Goal: Information Seeking & Learning: Learn about a topic

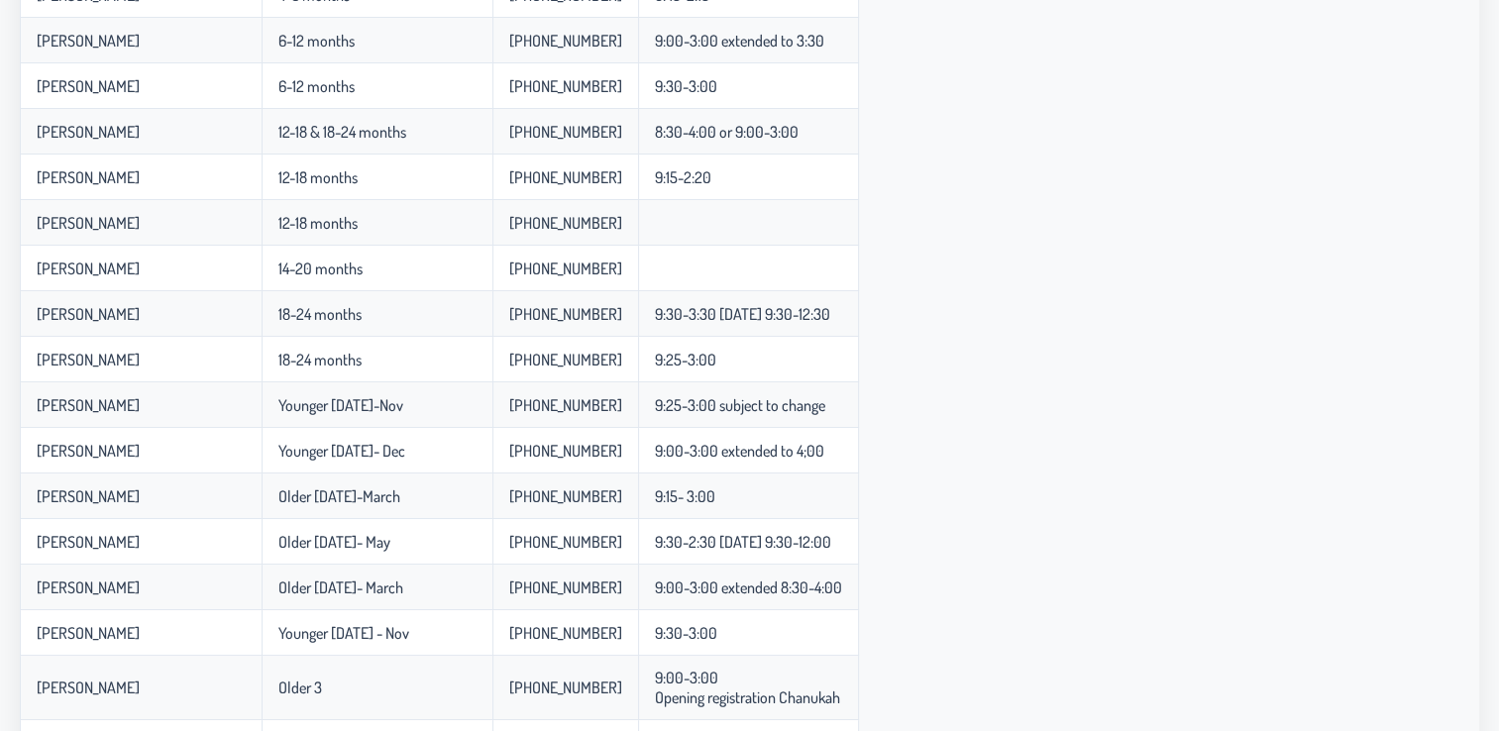
click at [1318, 197] on div "Name Age Phone Number Hours [PERSON_NAME] Infant Babysitter [PHONE_NUMBER] [PER…" at bounding box center [749, 388] width 1459 height 1301
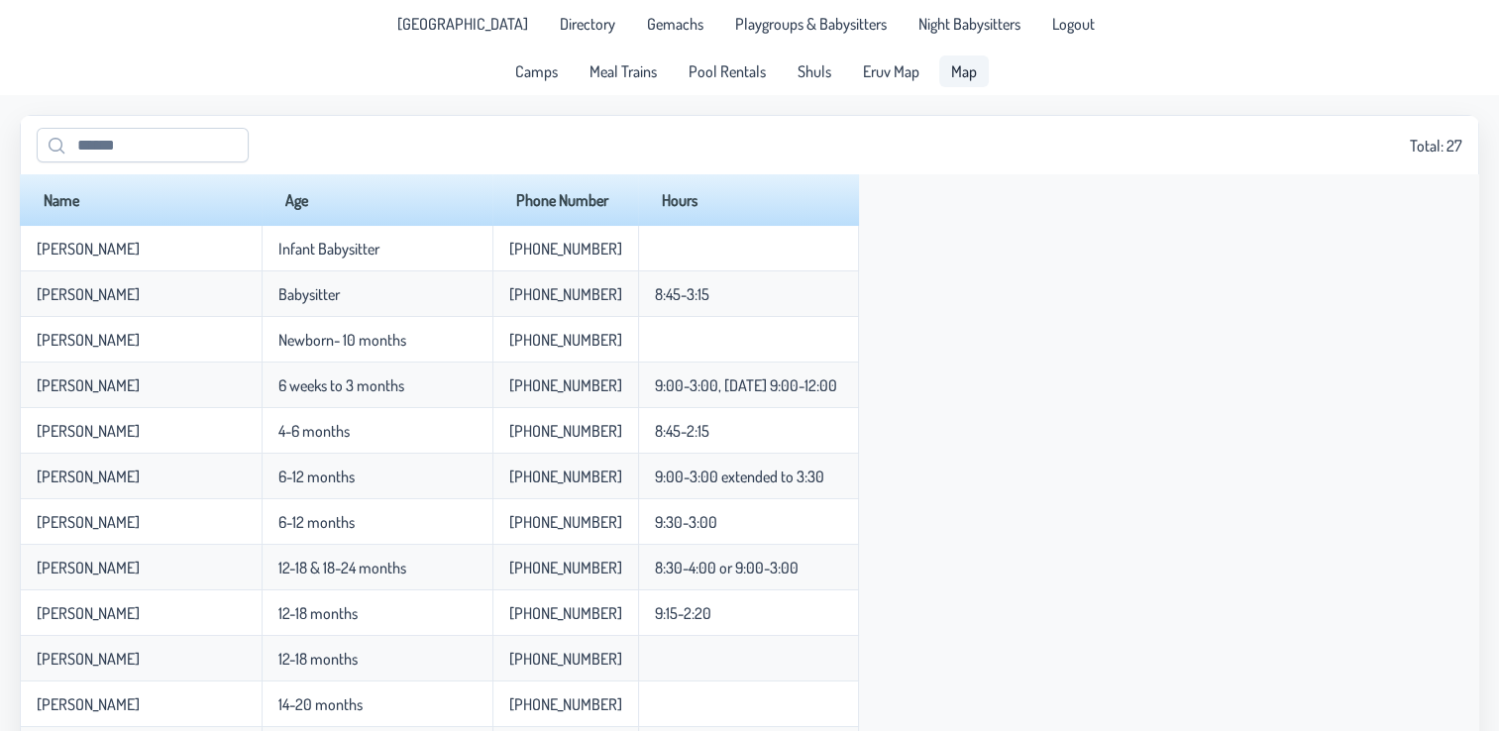
click at [959, 67] on span "Map" at bounding box center [964, 71] width 26 height 16
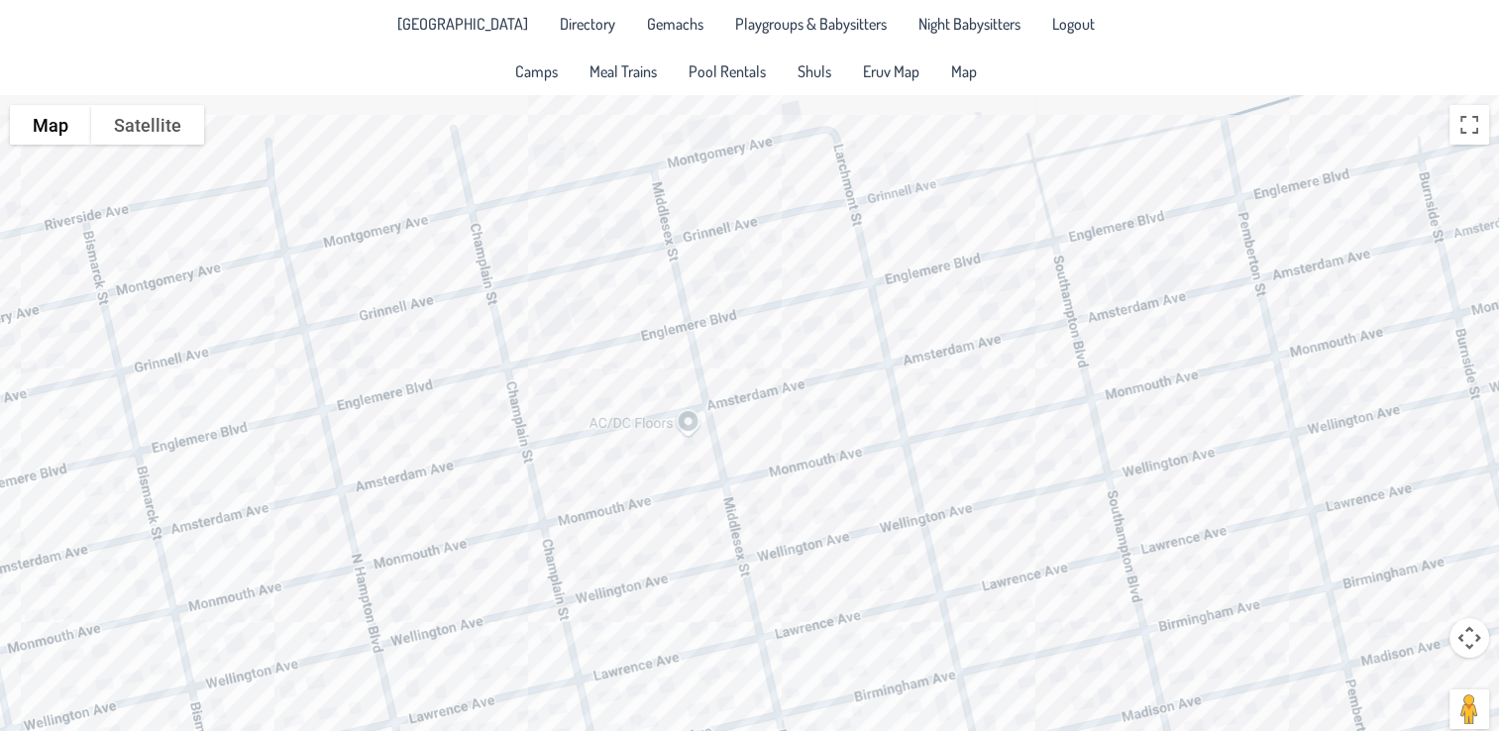
drag, startPoint x: 886, startPoint y: 372, endPoint x: 816, endPoint y: 307, distance: 94.6
click at [816, 307] on div at bounding box center [749, 424] width 1499 height 658
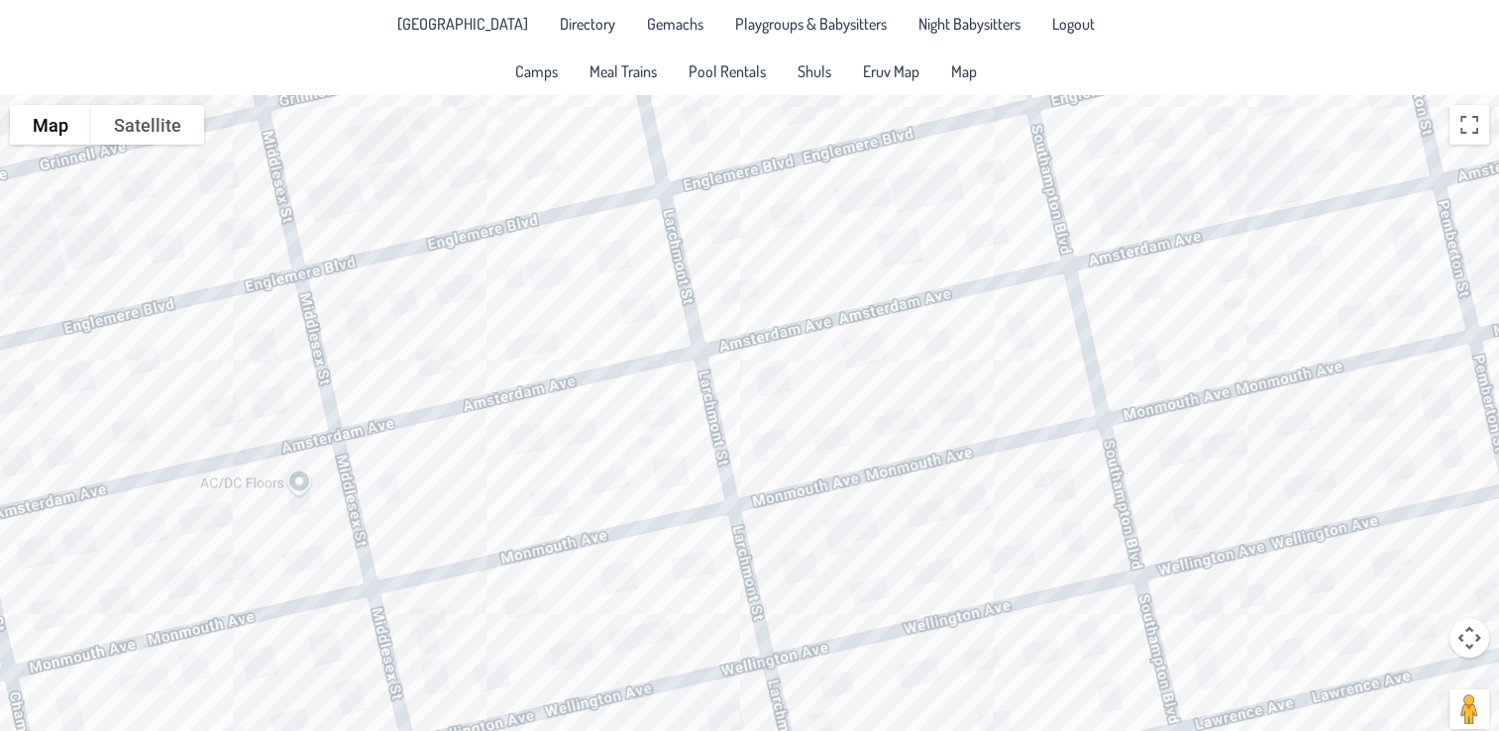
click at [764, 419] on div at bounding box center [749, 424] width 1499 height 658
click at [1201, 437] on div "Nechmeya & [PERSON_NAME] [STREET_ADDRESS]" at bounding box center [749, 424] width 1499 height 658
click at [1028, 432] on div "Ari & [PERSON_NAME] [STREET_ADDRESS]" at bounding box center [749, 424] width 1499 height 658
click at [878, 608] on div "Ari & [PERSON_NAME] [STREET_ADDRESS]" at bounding box center [749, 424] width 1499 height 658
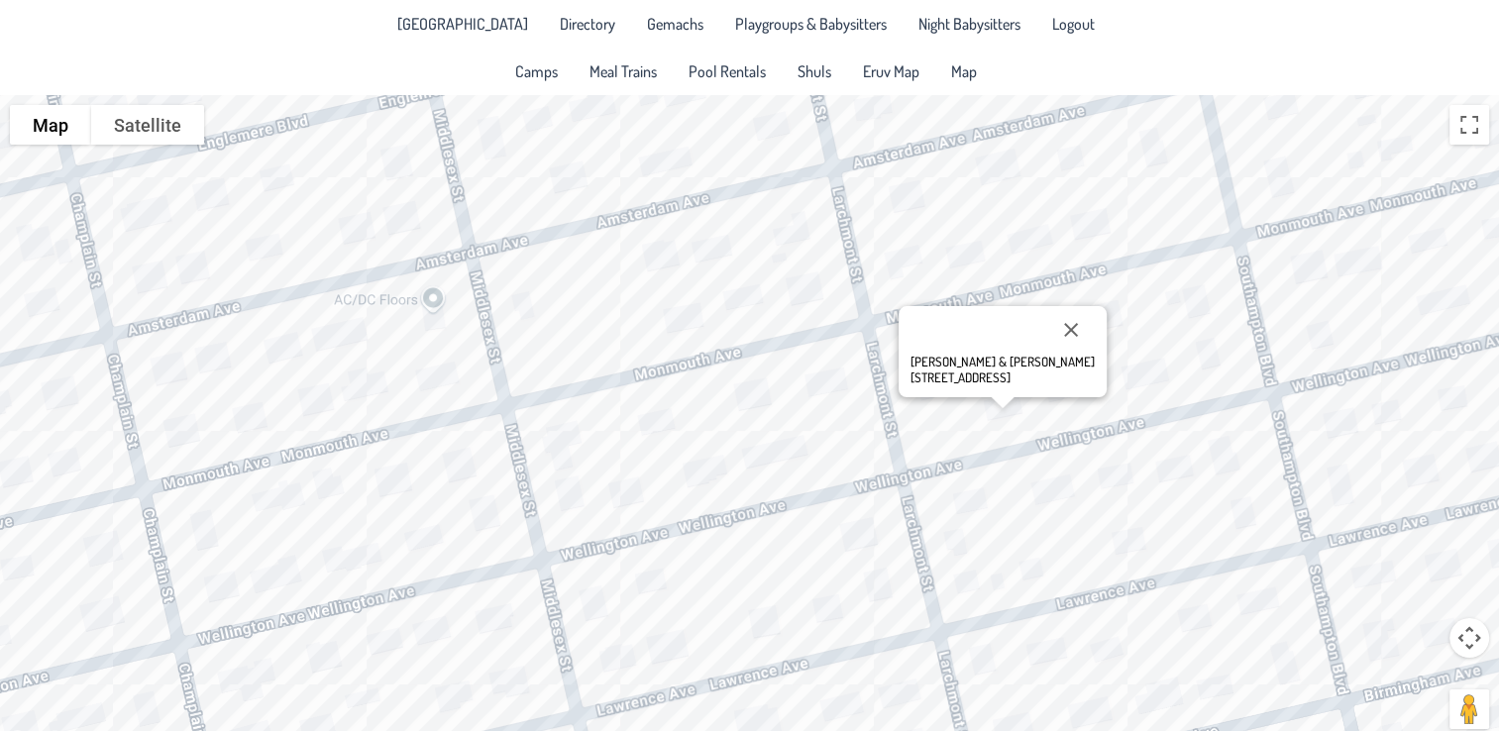
drag, startPoint x: 1021, startPoint y: 627, endPoint x: 1159, endPoint y: 440, distance: 233.0
click at [1159, 440] on div "[PERSON_NAME] & [PERSON_NAME] [STREET_ADDRESS]" at bounding box center [749, 424] width 1499 height 658
click at [584, 615] on div "[PERSON_NAME] & [PERSON_NAME] [STREET_ADDRESS]" at bounding box center [749, 424] width 1499 height 658
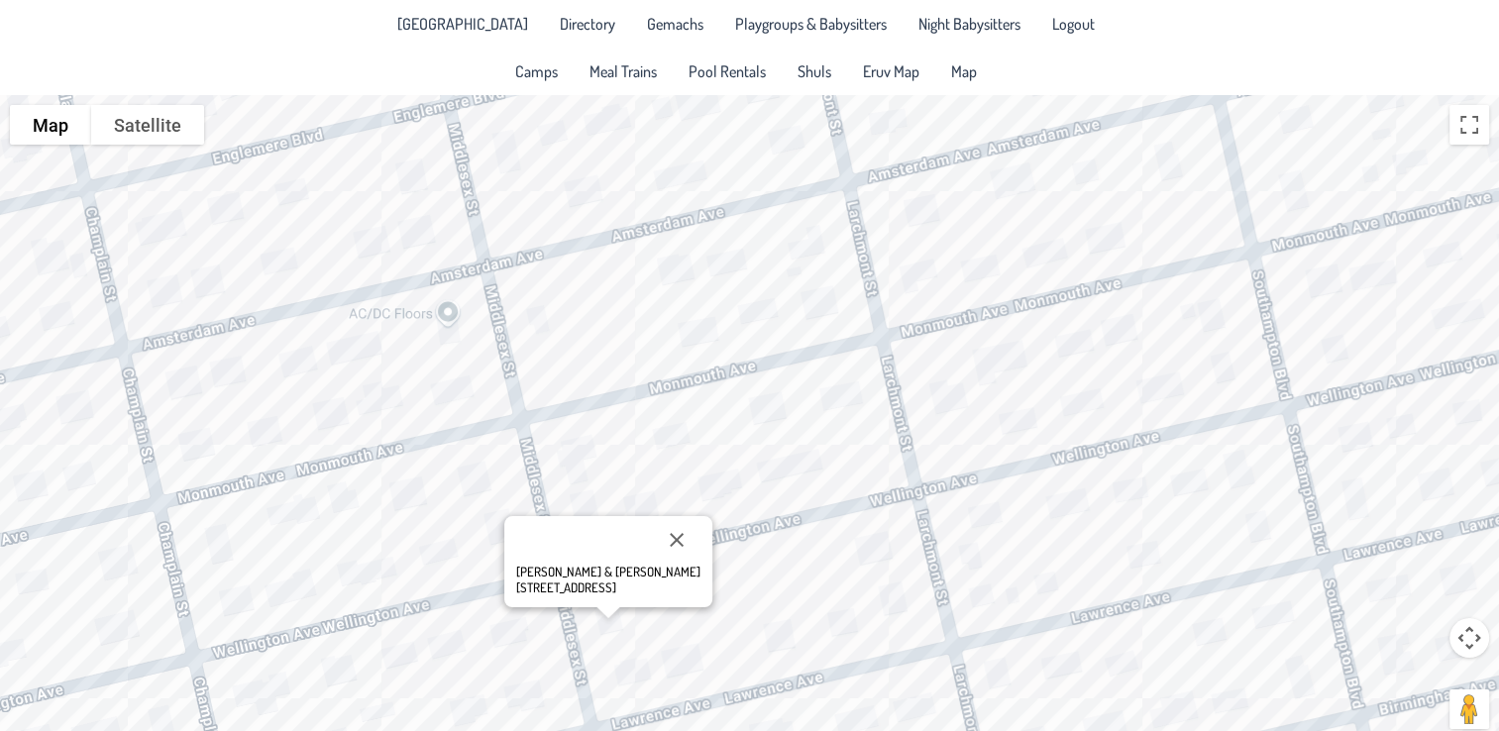
drag, startPoint x: 458, startPoint y: 513, endPoint x: 474, endPoint y: 521, distance: 17.7
click at [474, 521] on div "[PERSON_NAME] & [PERSON_NAME] [STREET_ADDRESS]" at bounding box center [749, 424] width 1499 height 658
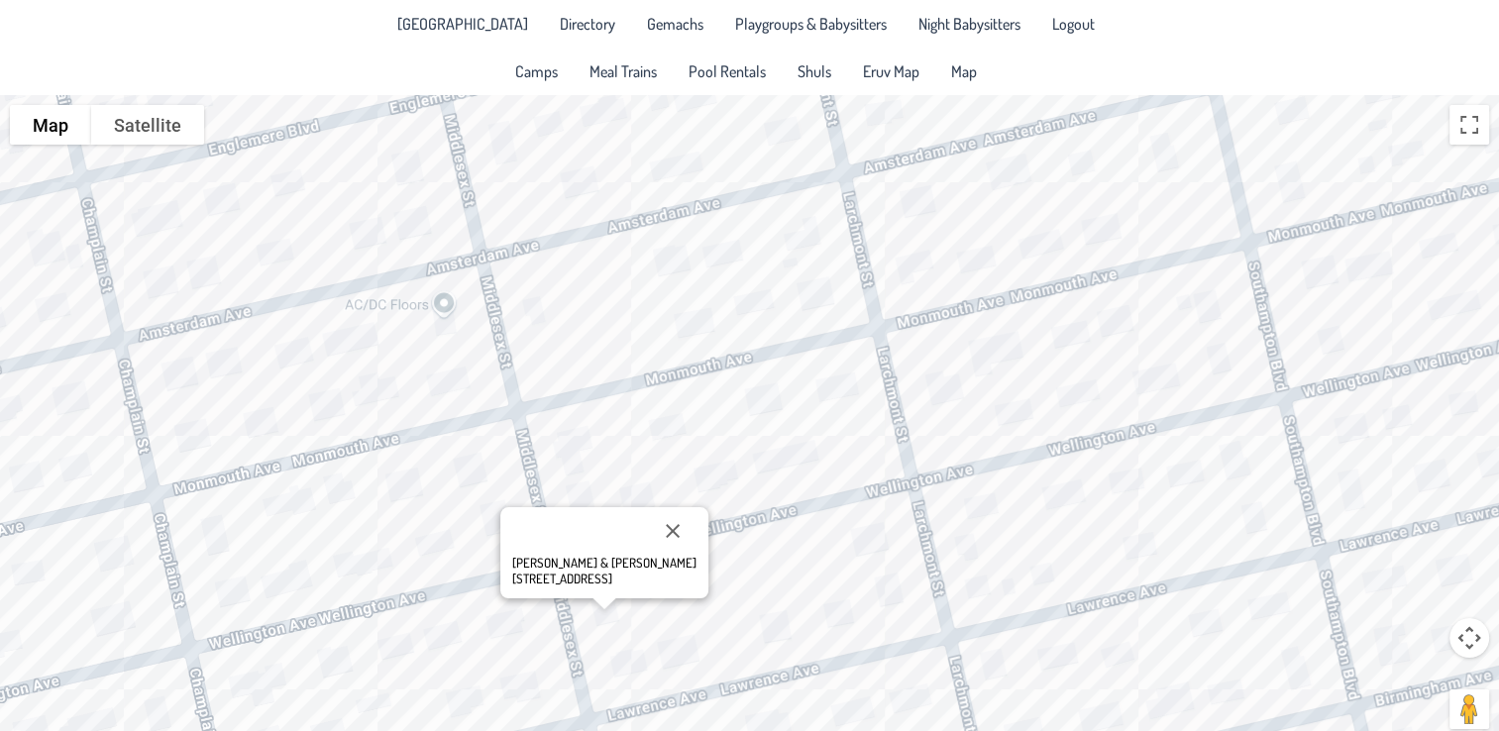
click at [485, 531] on div "[PERSON_NAME] & [PERSON_NAME] [STREET_ADDRESS]" at bounding box center [749, 424] width 1499 height 658
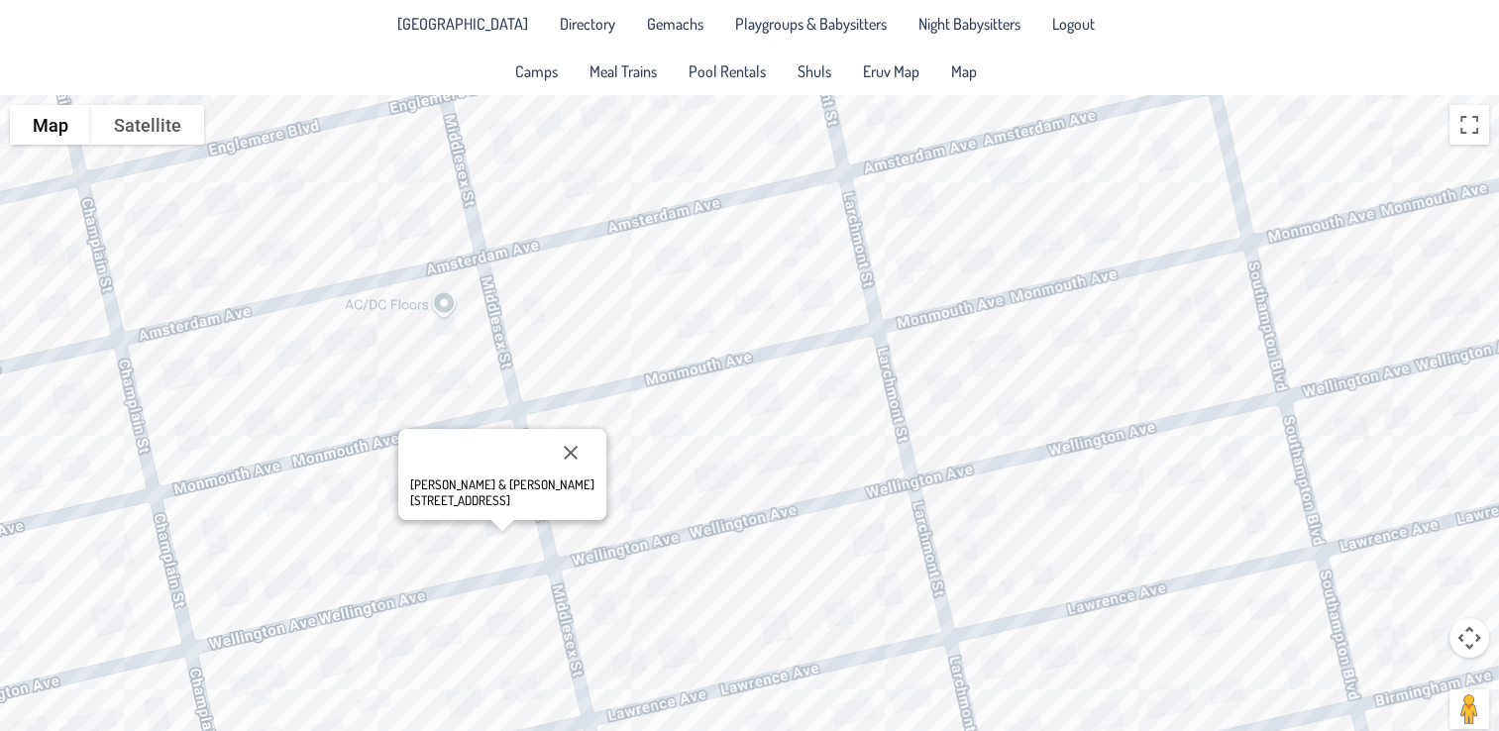
click at [436, 533] on div "[PERSON_NAME] & [PERSON_NAME] [STREET_ADDRESS]" at bounding box center [749, 424] width 1499 height 658
click at [465, 599] on div "Shmulie & [PERSON_NAME] [STREET_ADDRESS]" at bounding box center [749, 424] width 1499 height 658
click at [438, 617] on div "Shmulie & [PERSON_NAME] [STREET_ADDRESS]" at bounding box center [749, 424] width 1499 height 658
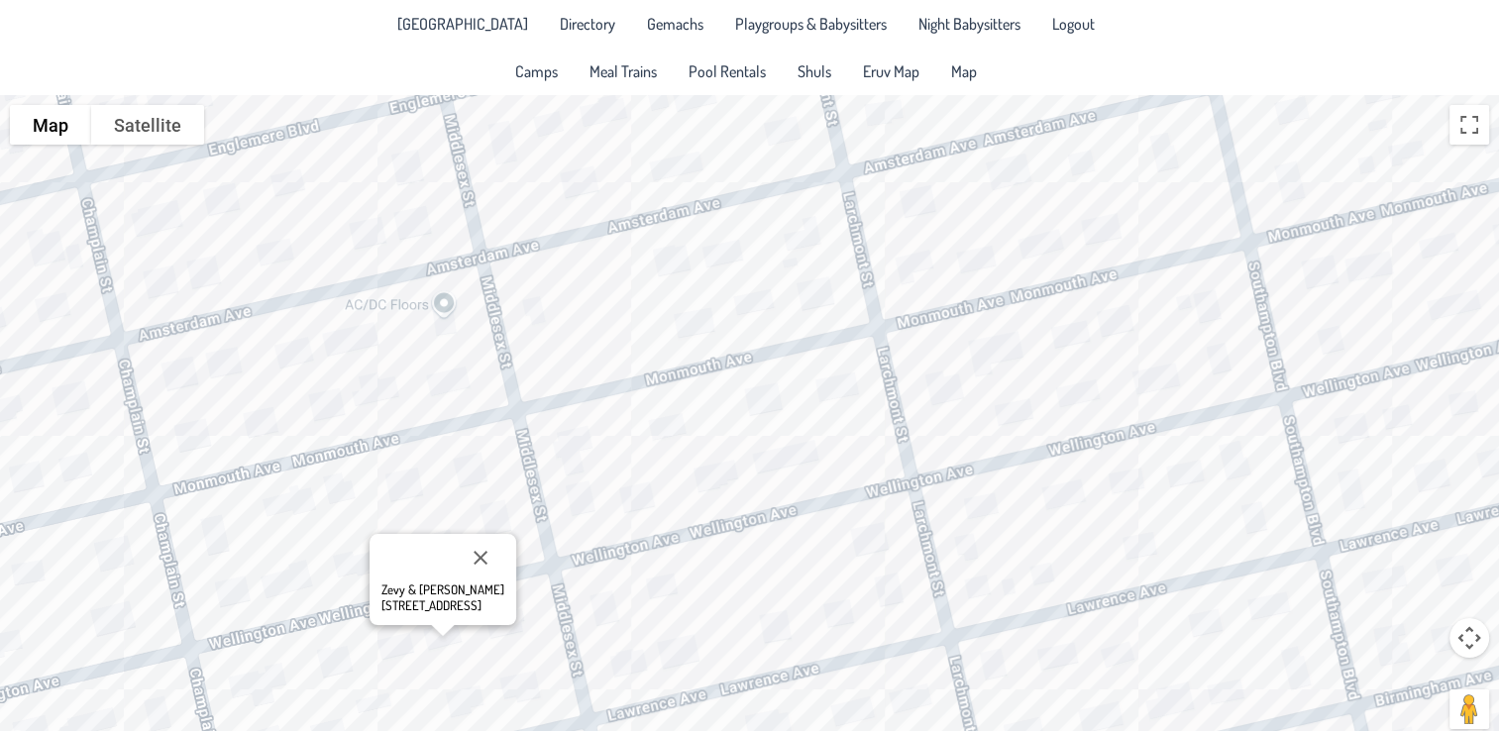
click at [268, 692] on div "Zevy & [PERSON_NAME] [STREET_ADDRESS]" at bounding box center [749, 424] width 1499 height 658
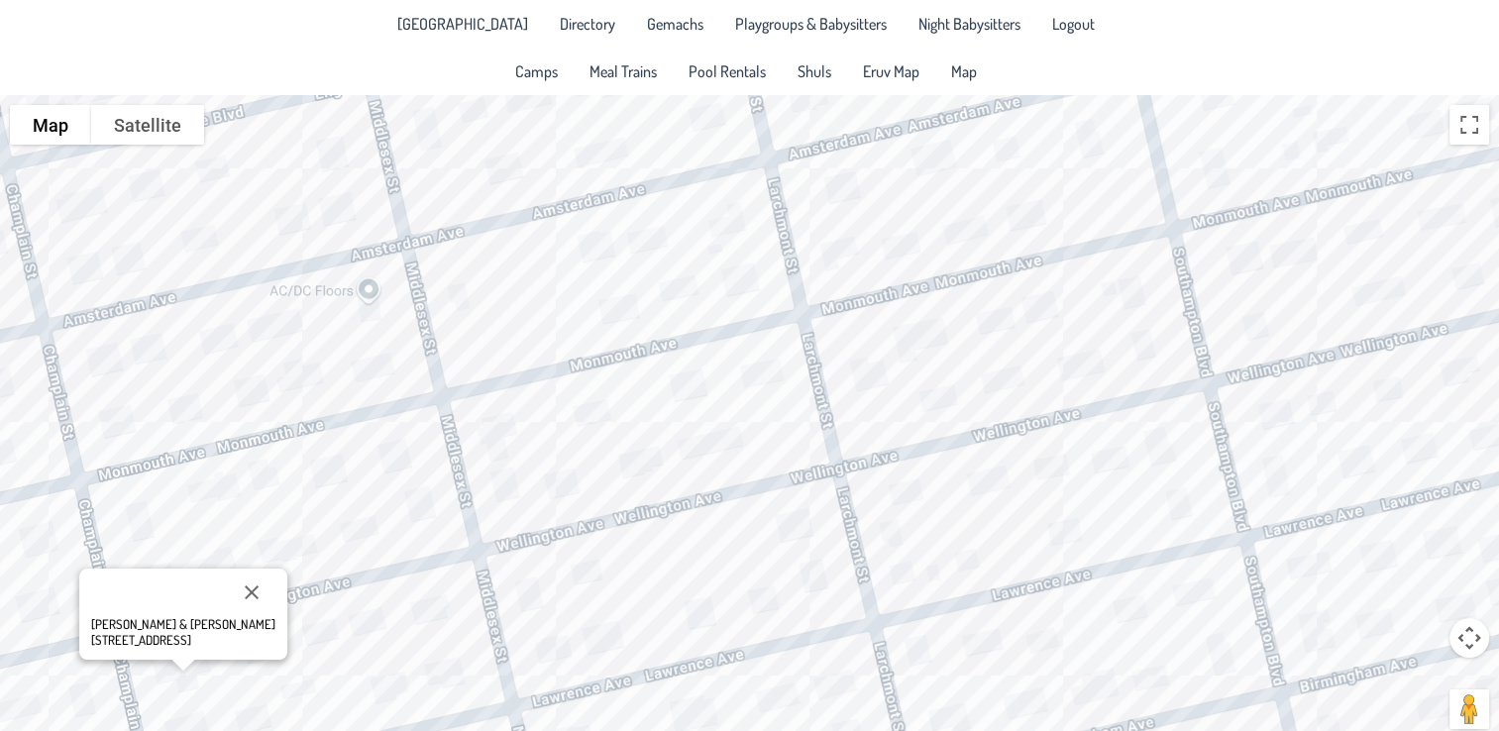
drag, startPoint x: 848, startPoint y: 563, endPoint x: 765, endPoint y: 547, distance: 84.7
click at [765, 547] on div "[PERSON_NAME] & [PERSON_NAME] [STREET_ADDRESS]" at bounding box center [749, 424] width 1499 height 658
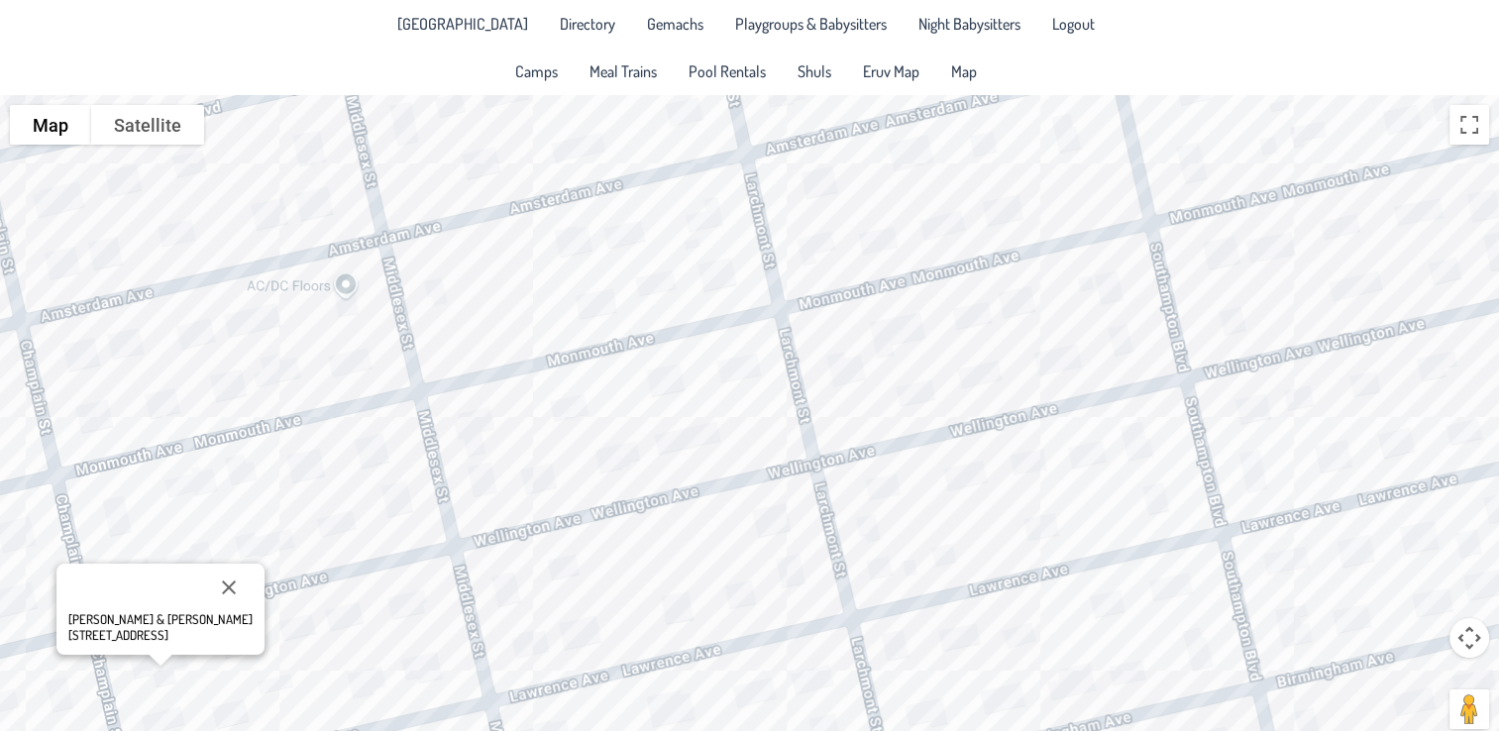
click at [485, 578] on div "[PERSON_NAME] & [PERSON_NAME] [STREET_ADDRESS]" at bounding box center [749, 424] width 1499 height 658
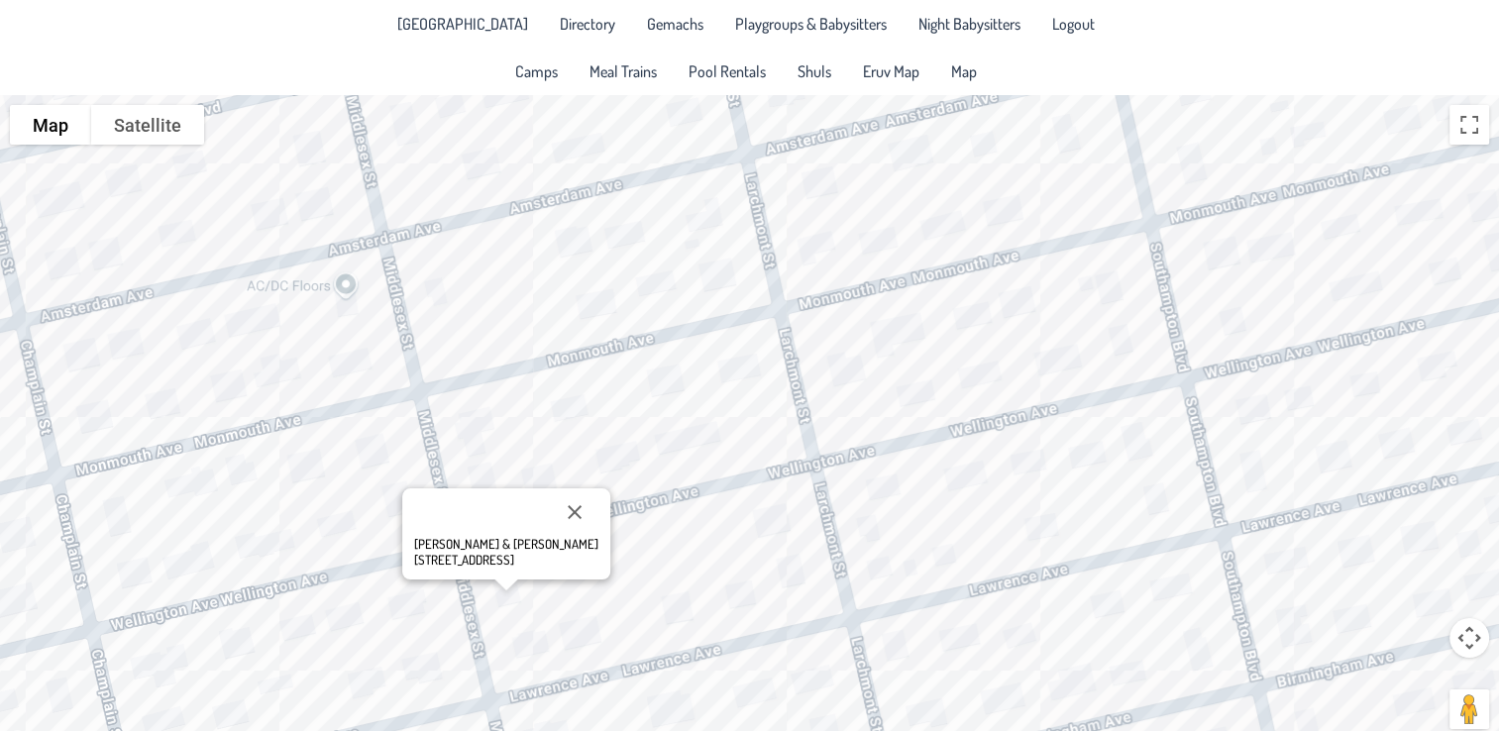
click at [948, 402] on div "[PERSON_NAME] & [PERSON_NAME] [STREET_ADDRESS]" at bounding box center [749, 424] width 1499 height 658
click at [781, 562] on div "[PERSON_NAME] & [PERSON_NAME] [STREET_ADDRESS]" at bounding box center [749, 424] width 1499 height 658
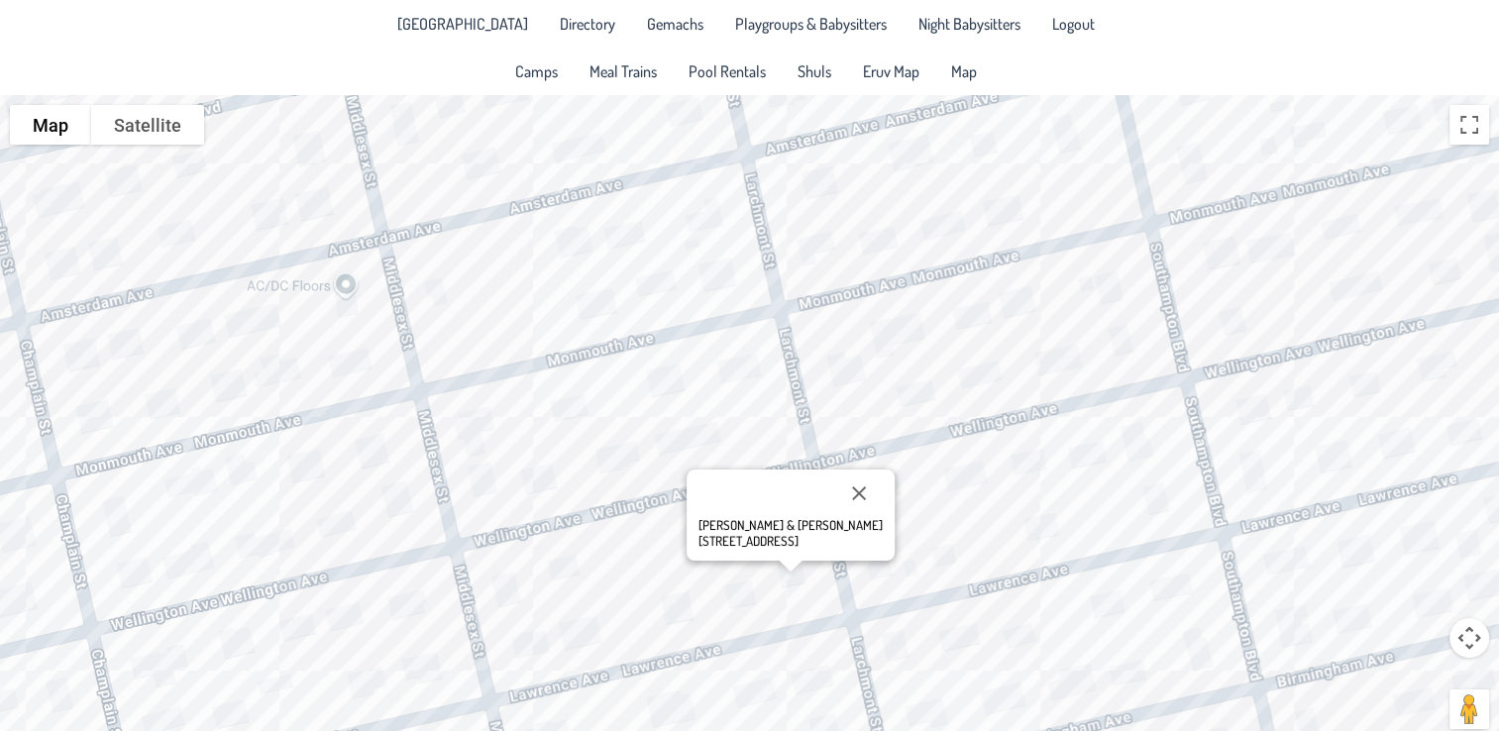
click at [898, 371] on div "[PERSON_NAME] & [PERSON_NAME] [STREET_ADDRESS]" at bounding box center [749, 424] width 1499 height 658
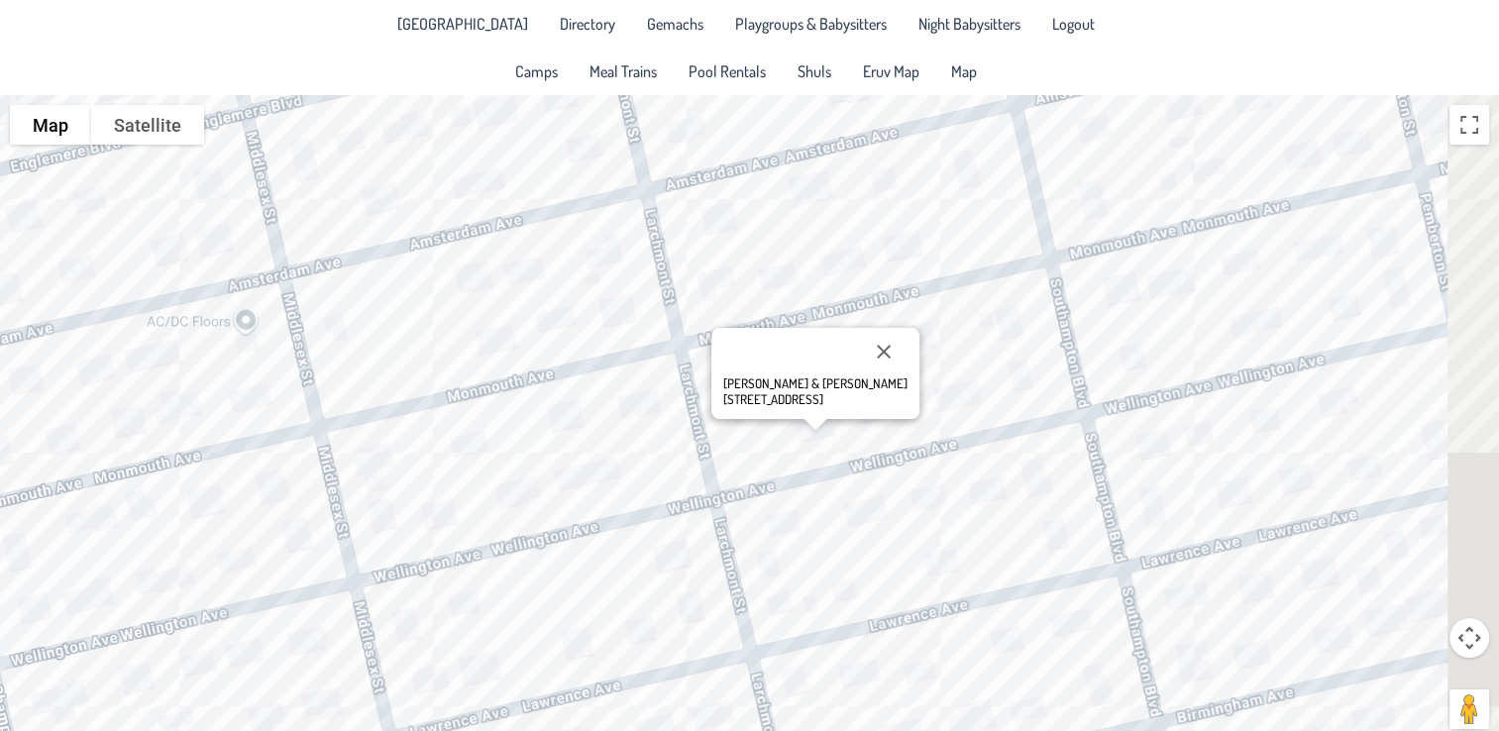
drag, startPoint x: 1058, startPoint y: 387, endPoint x: 922, endPoint y: 446, distance: 147.8
click at [922, 446] on div "[PERSON_NAME] & [PERSON_NAME] [STREET_ADDRESS]" at bounding box center [749, 424] width 1499 height 658
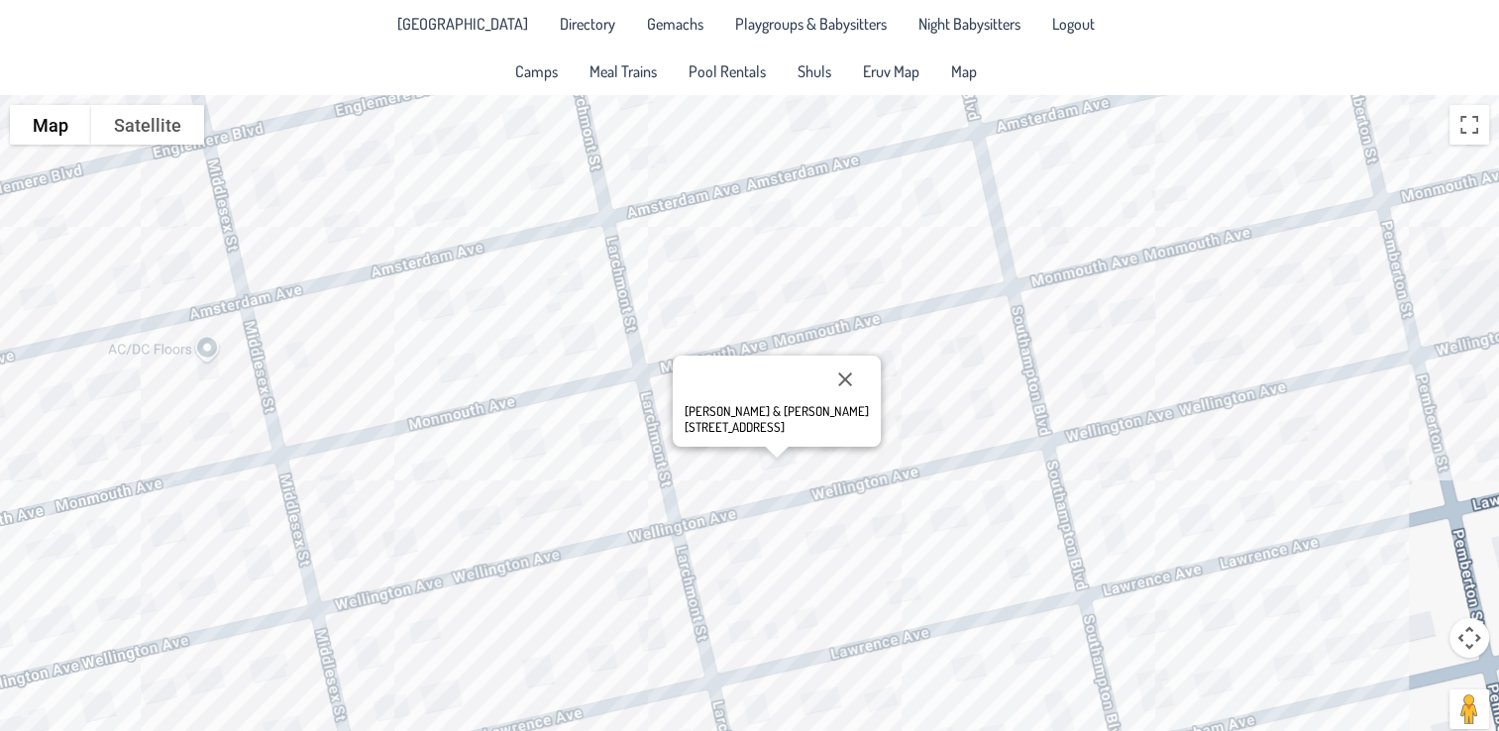
click at [1106, 433] on div "[PERSON_NAME] & [PERSON_NAME] [STREET_ADDRESS]" at bounding box center [749, 424] width 1499 height 658
click at [1102, 412] on div "[PERSON_NAME] & [PERSON_NAME] [STREET_ADDRESS]" at bounding box center [749, 424] width 1499 height 658
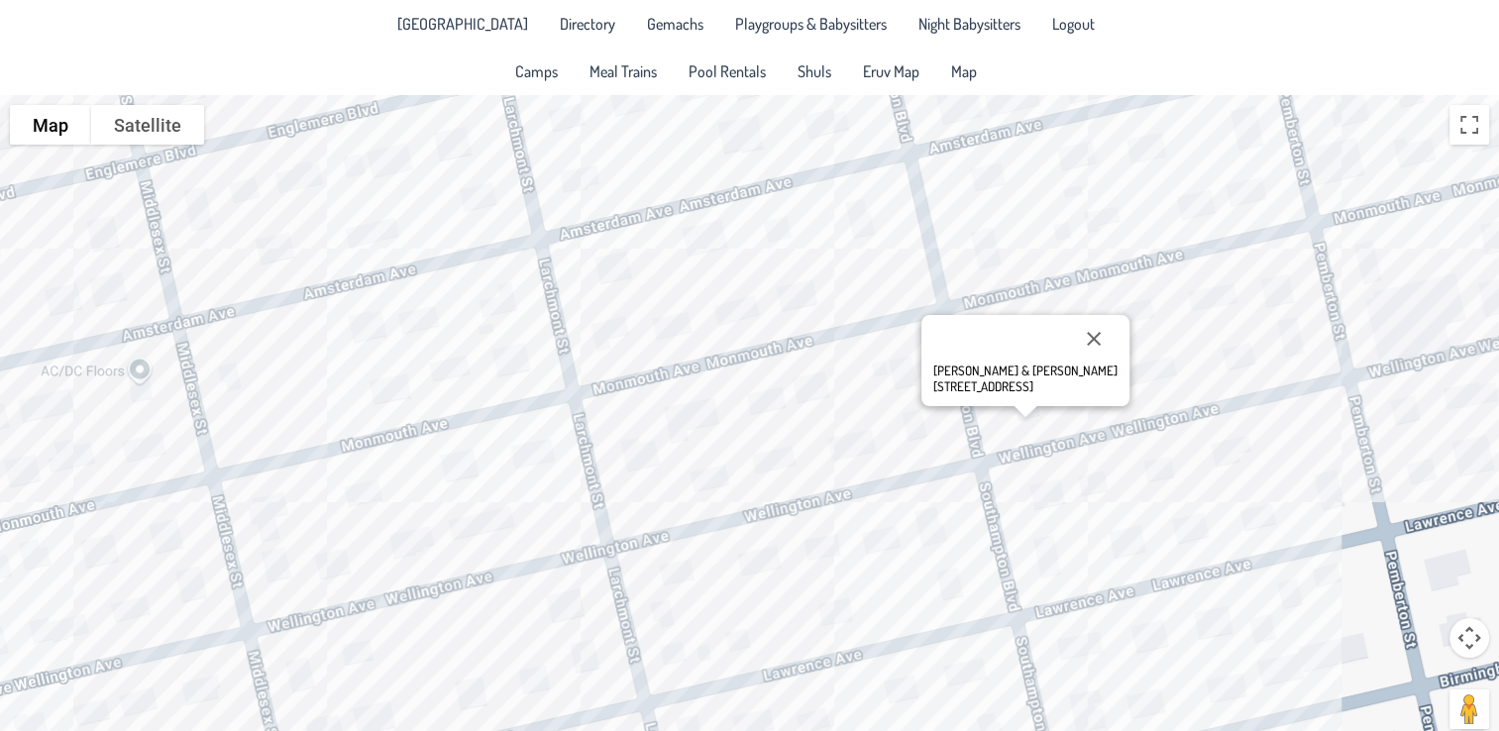
drag, startPoint x: 1282, startPoint y: 401, endPoint x: 1208, endPoint y: 425, distance: 78.0
click at [1208, 425] on div "[PERSON_NAME] & [PERSON_NAME] [STREET_ADDRESS]" at bounding box center [749, 424] width 1499 height 658
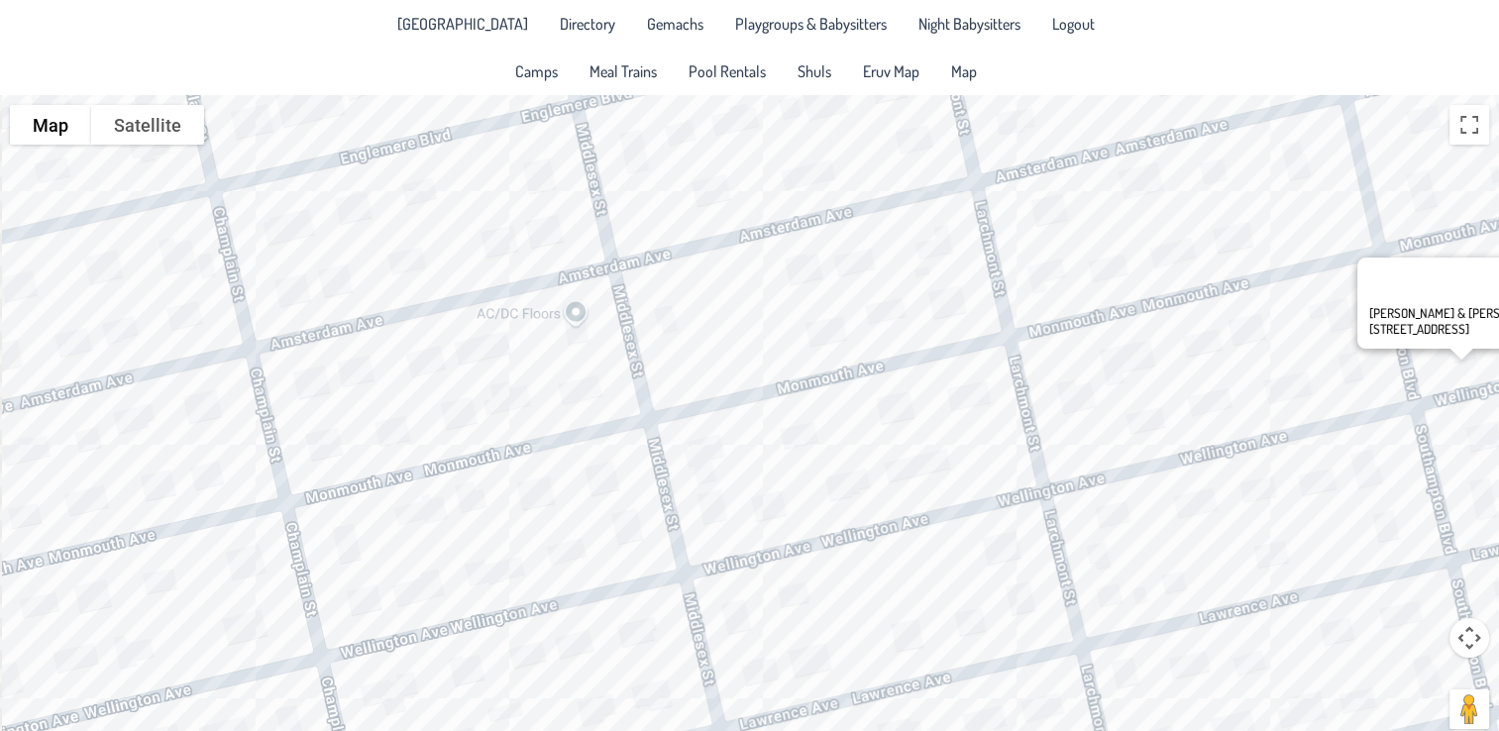
drag, startPoint x: 404, startPoint y: 562, endPoint x: 850, endPoint y: 503, distance: 449.7
click at [850, 503] on div "[PERSON_NAME] & [PERSON_NAME] [STREET_ADDRESS]" at bounding box center [749, 424] width 1499 height 658
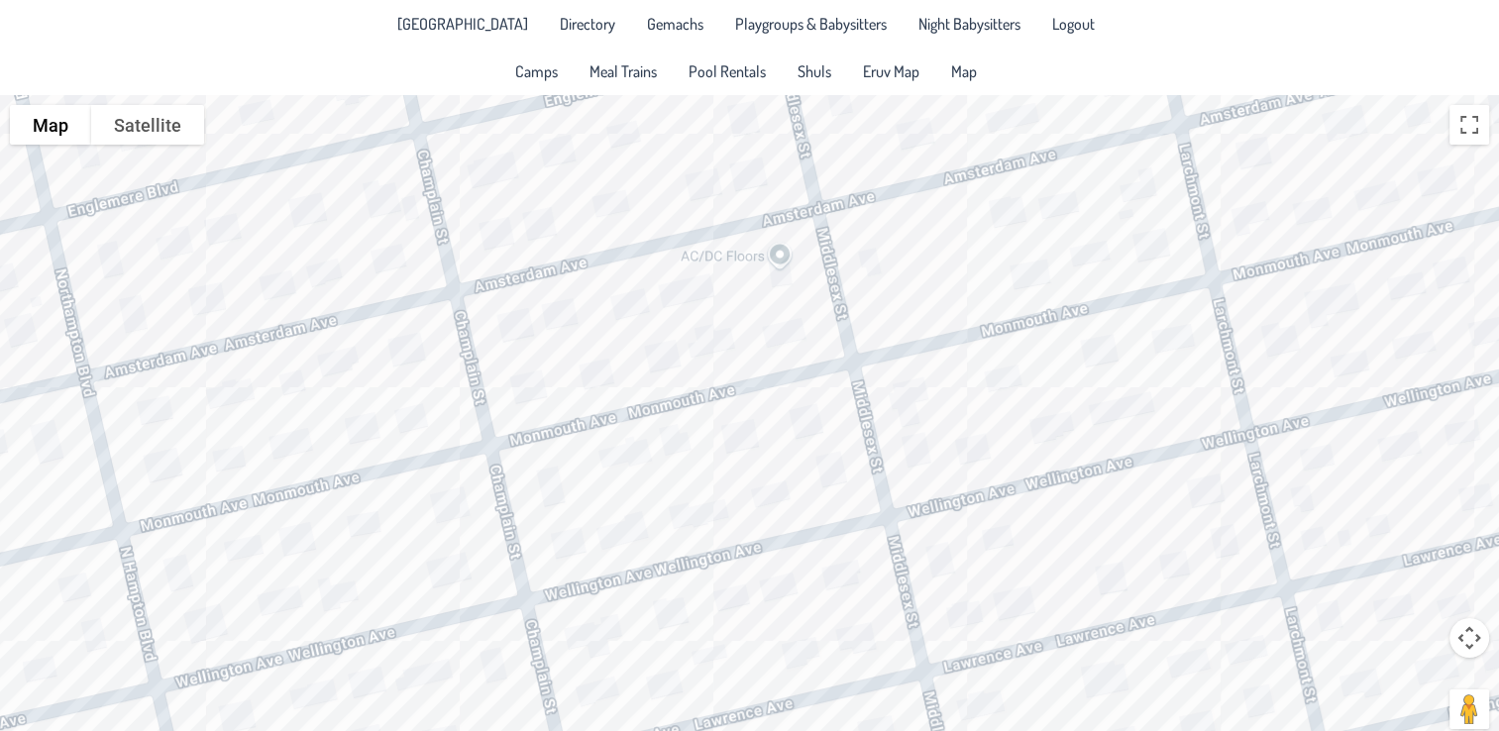
drag, startPoint x: 488, startPoint y: 494, endPoint x: 773, endPoint y: 377, distance: 307.5
click at [773, 377] on div "[PERSON_NAME] & [PERSON_NAME] [STREET_ADDRESS]" at bounding box center [749, 424] width 1499 height 658
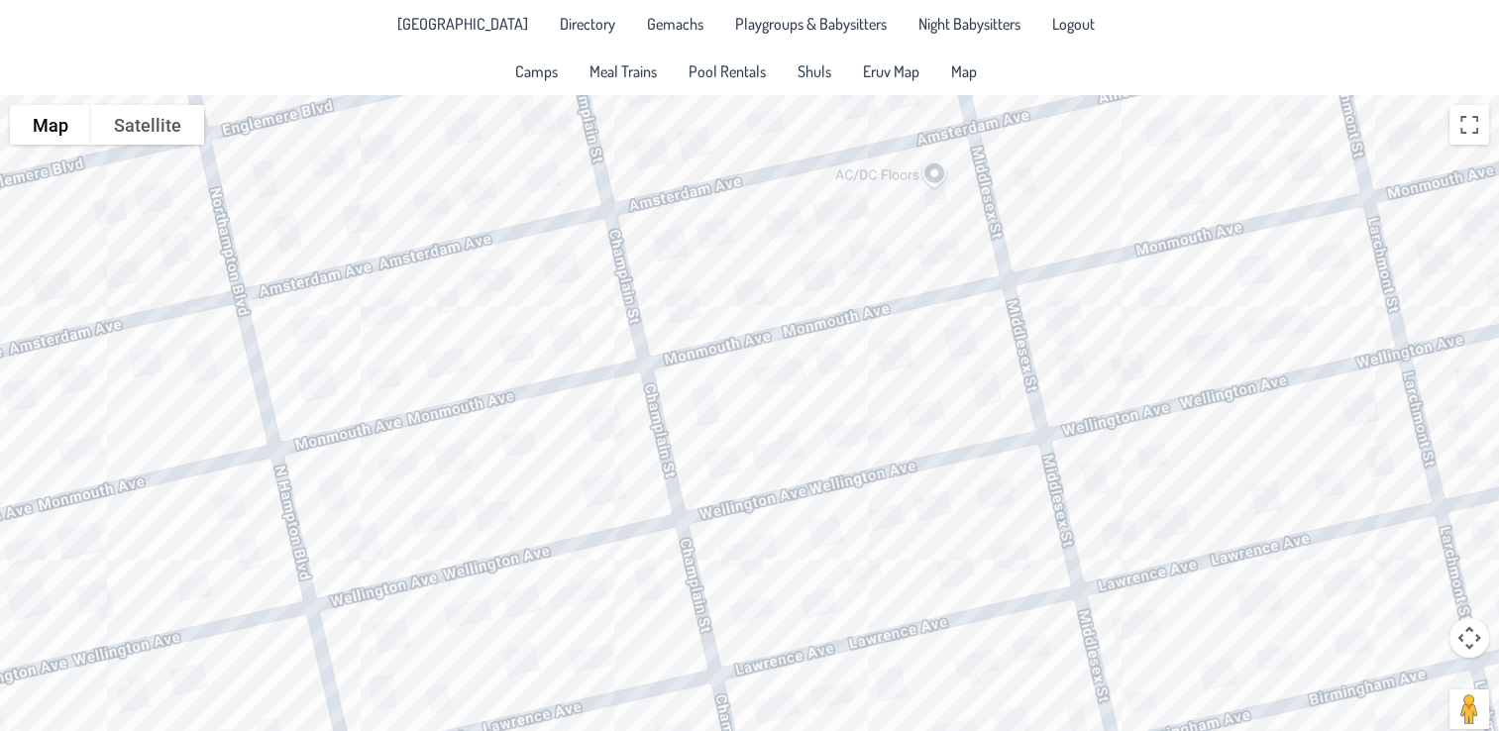
click at [606, 492] on div "[PERSON_NAME] & [PERSON_NAME] [STREET_ADDRESS]" at bounding box center [749, 424] width 1499 height 658
click at [448, 545] on div "[PERSON_NAME] & [PERSON_NAME] [STREET_ADDRESS]" at bounding box center [749, 424] width 1499 height 658
click at [602, 501] on div "Shmulli & [PERSON_NAME] [STREET_ADDRESS]" at bounding box center [749, 424] width 1499 height 658
click at [427, 548] on div "[PERSON_NAME] & [PERSON_NAME] [STREET_ADDRESS]" at bounding box center [749, 424] width 1499 height 658
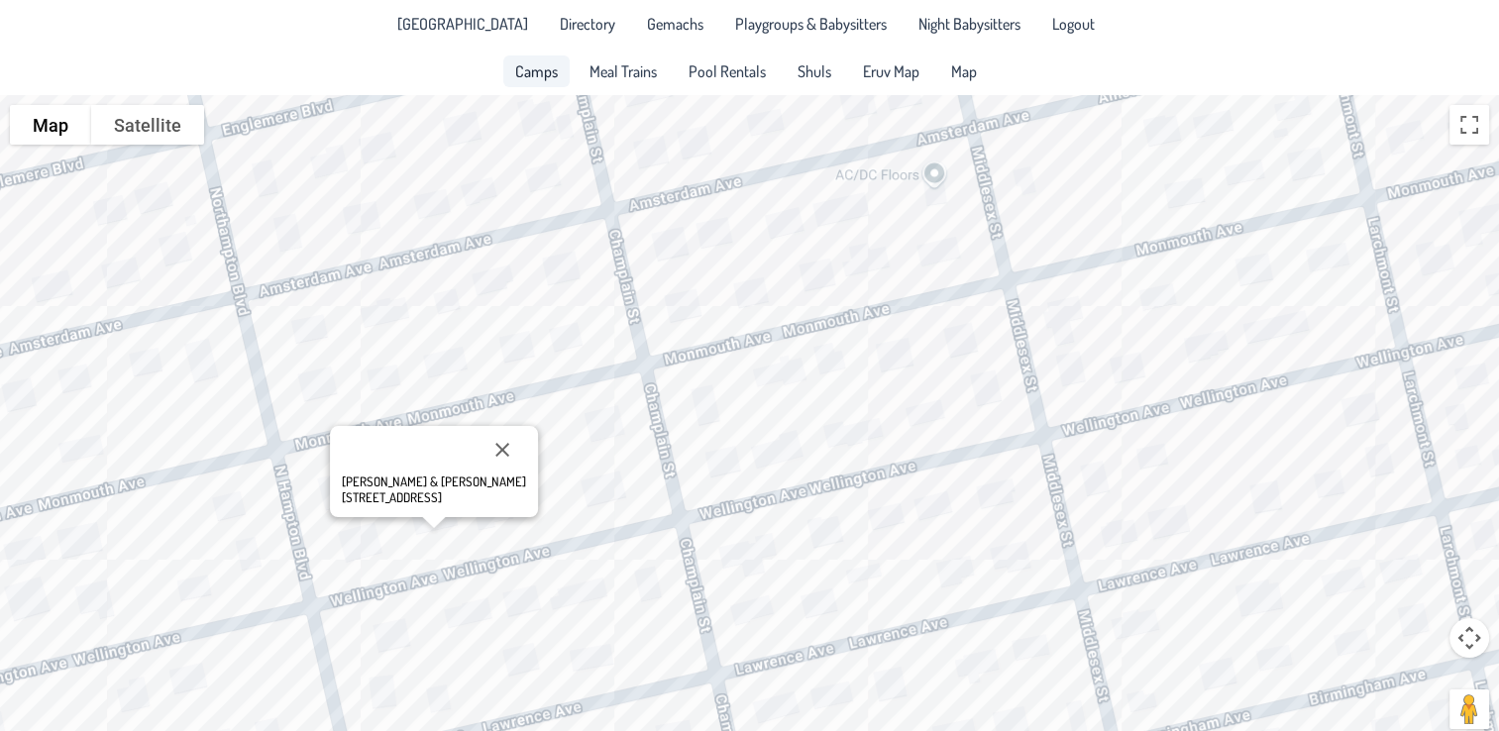
click at [522, 77] on span "Camps" at bounding box center [536, 71] width 43 height 16
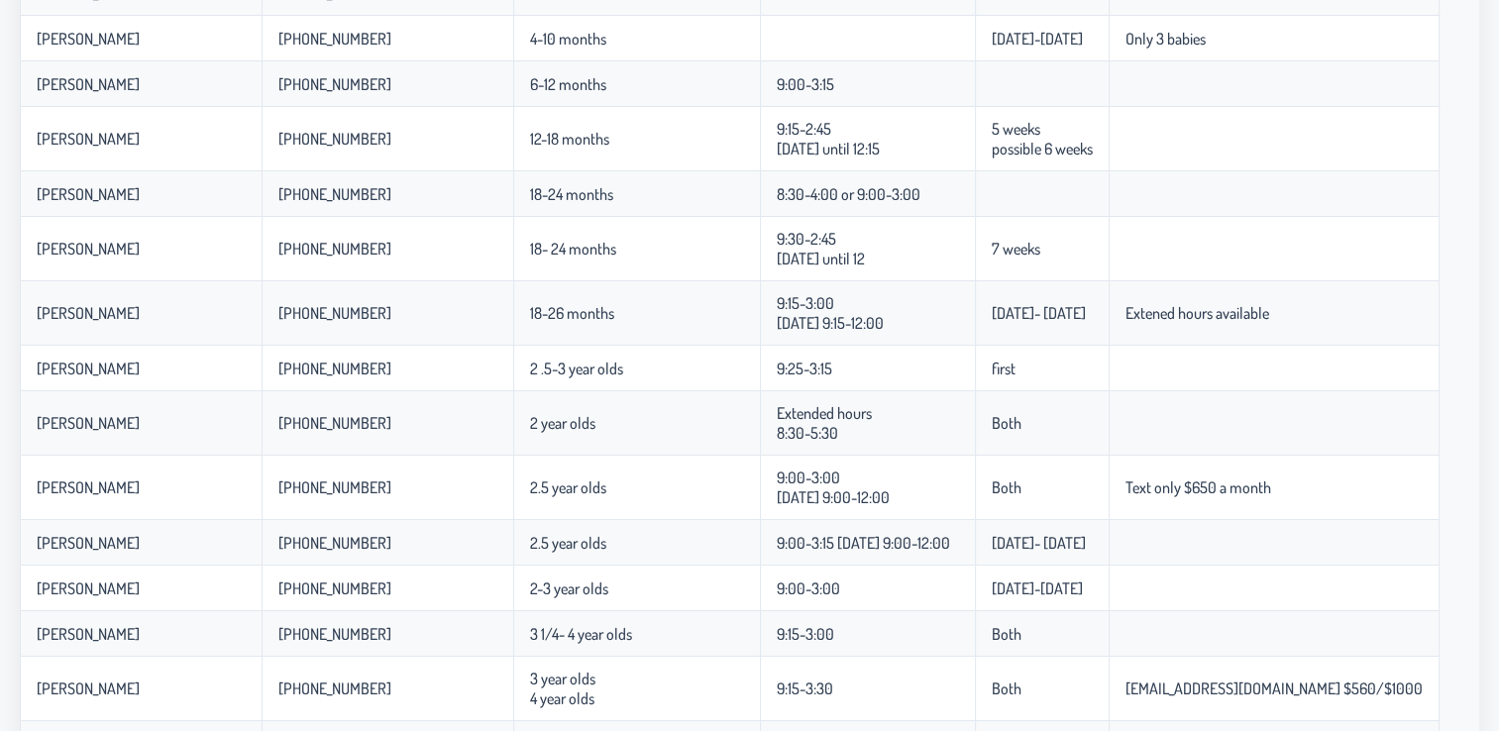
scroll to position [294, 0]
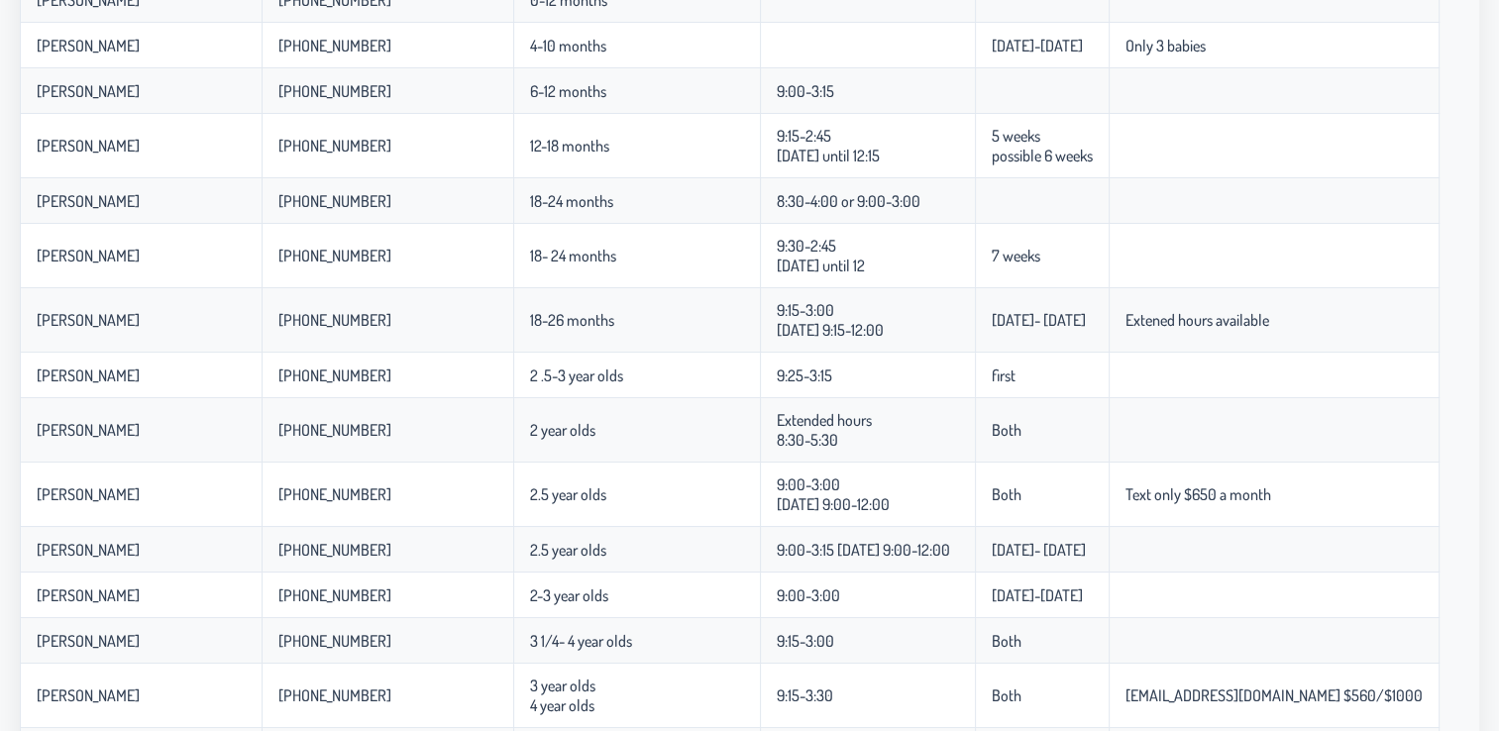
click at [1482, 434] on app-data "Total: 20 Name Phone Number Ages Hours Half Notes [PERSON_NAME] [PHONE_NUMBER] …" at bounding box center [749, 465] width 1499 height 1329
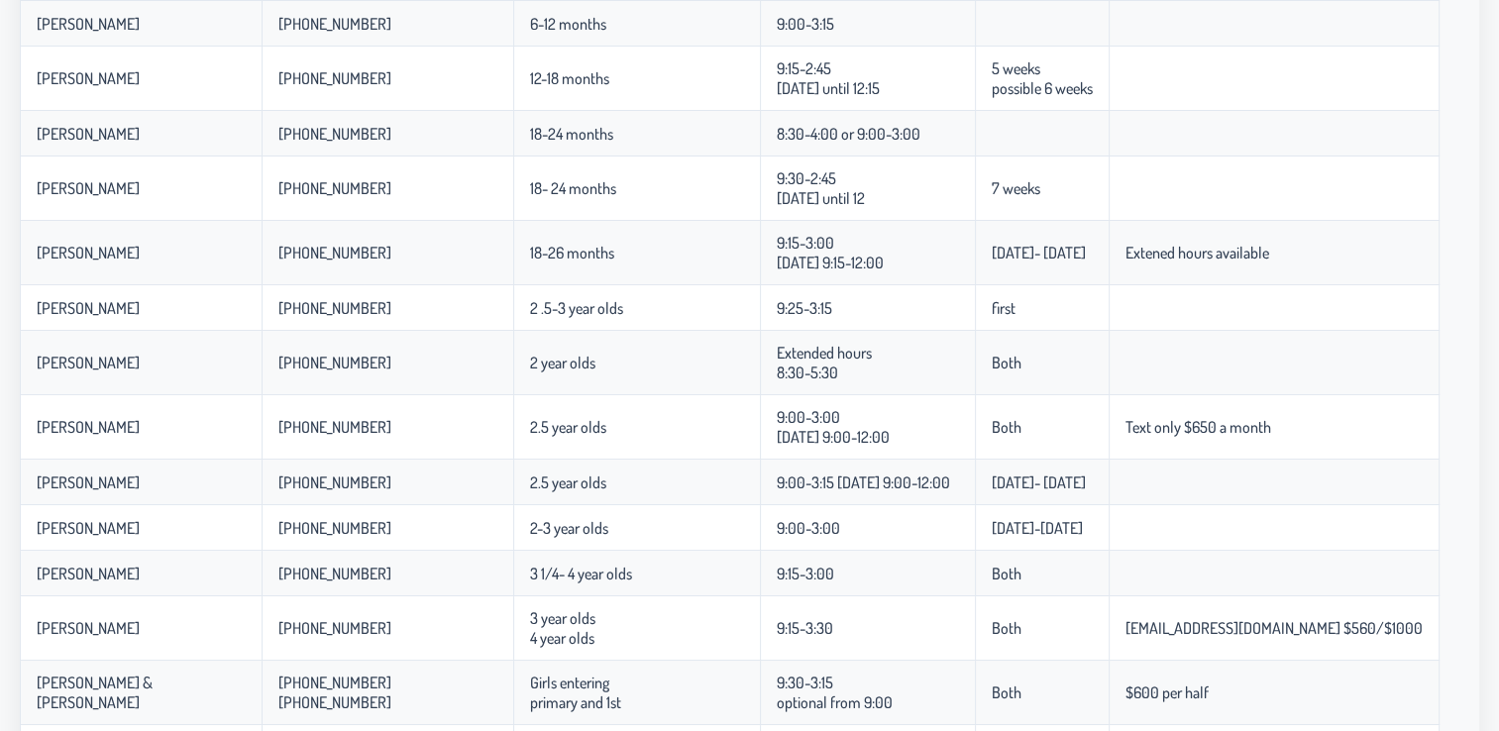
scroll to position [357, 0]
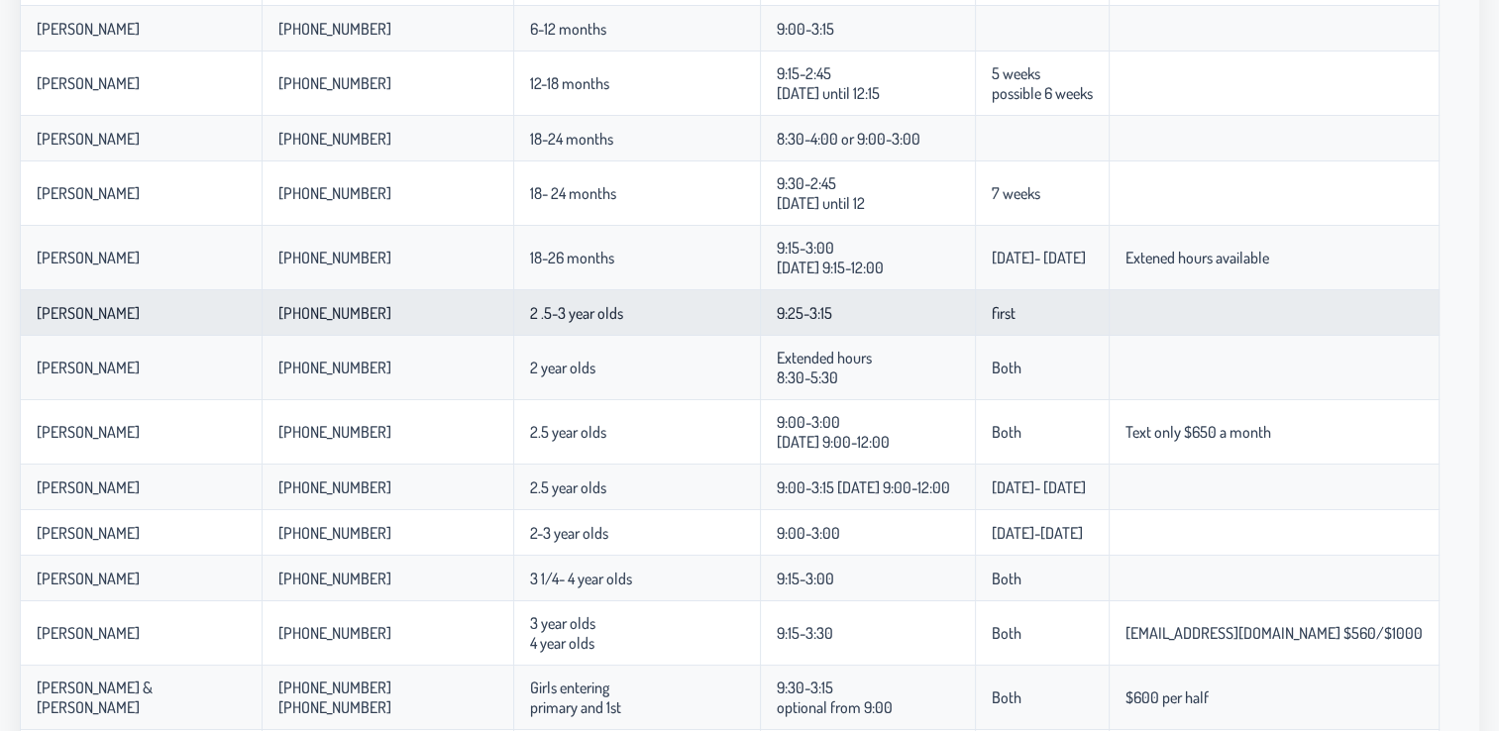
click at [513, 299] on td "2 .5-3 year olds" at bounding box center [636, 313] width 247 height 46
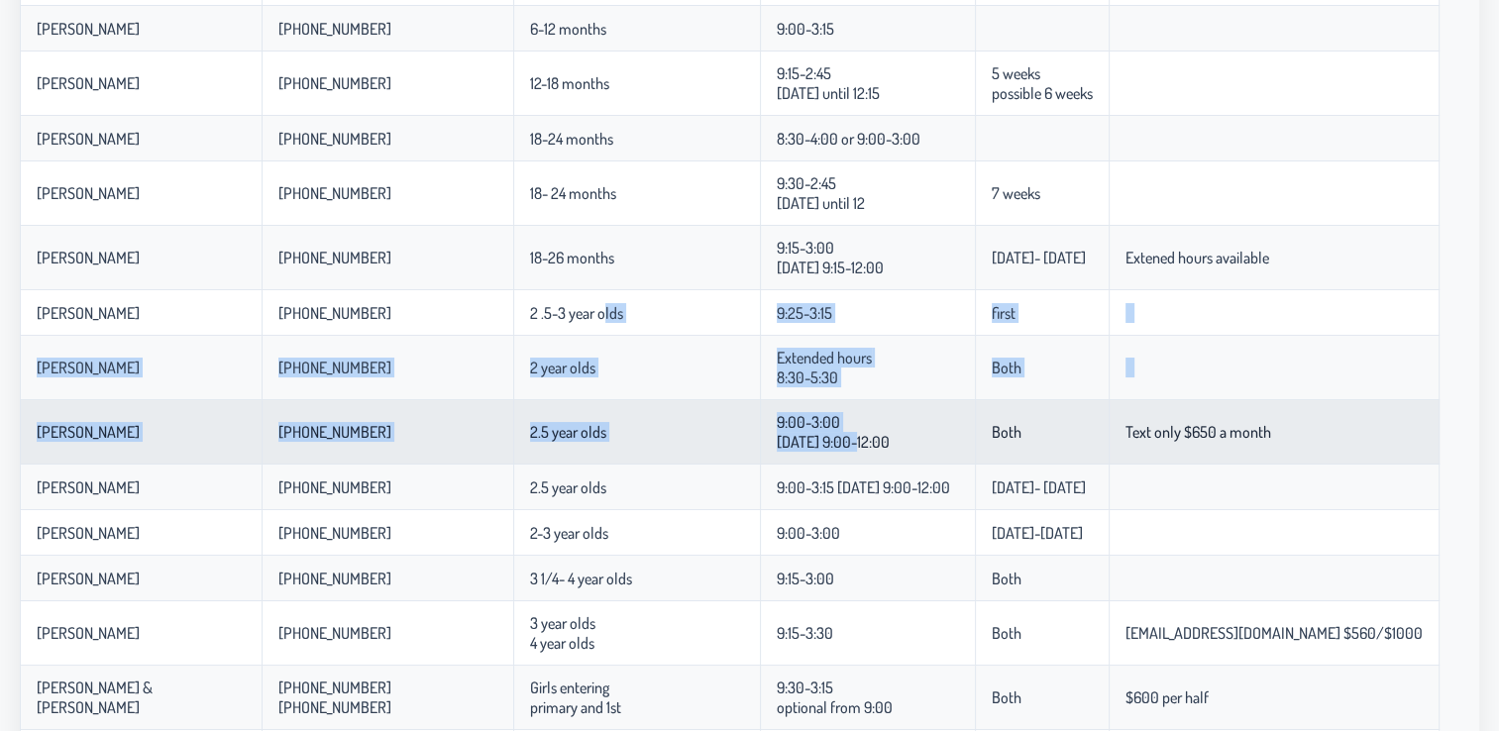
drag, startPoint x: 489, startPoint y: 299, endPoint x: 728, endPoint y: 444, distance: 279.2
click at [728, 444] on tbody "[PERSON_NAME] [PHONE_NUMBER] 0-10 months 6 weeks [PERSON_NAME] [PHONE_NUMBER] 0…" at bounding box center [730, 458] width 1420 height 1178
click at [777, 444] on p-celleditor "9:00-3:00 [DATE] 9:00-12:00" at bounding box center [833, 432] width 113 height 40
click at [550, 426] on td "2.5 year olds" at bounding box center [636, 432] width 247 height 64
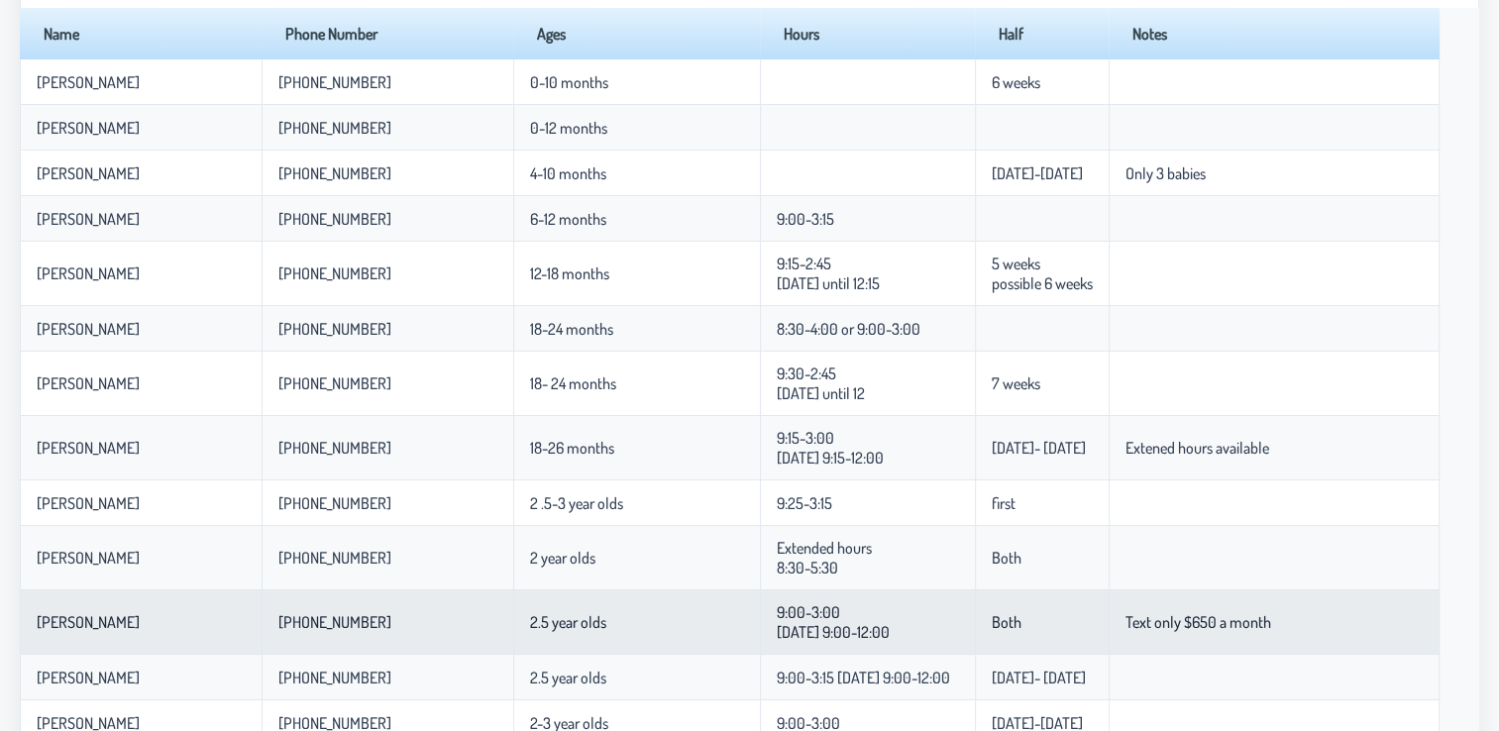
scroll to position [159, 0]
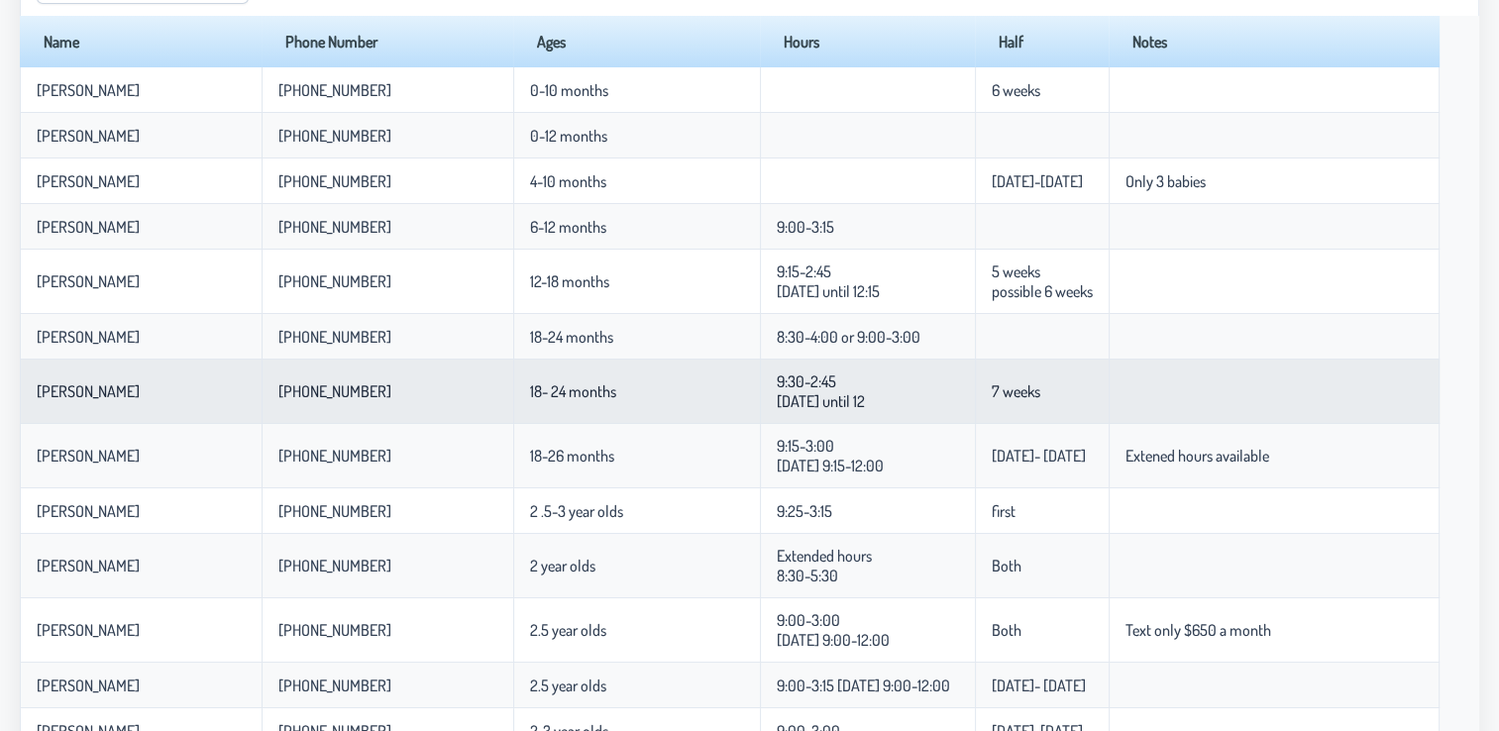
click at [378, 368] on td "[PHONE_NUMBER]" at bounding box center [388, 392] width 252 height 64
drag, startPoint x: 378, startPoint y: 368, endPoint x: 452, endPoint y: 400, distance: 80.3
click at [452, 400] on tr "[PERSON_NAME] [PHONE_NUMBER] 18- 24 months 9:30-2:45 [DATE] until 12 7 weeks" at bounding box center [730, 392] width 1420 height 64
click at [530, 400] on p-celleditor "18- 24 months" at bounding box center [573, 391] width 86 height 20
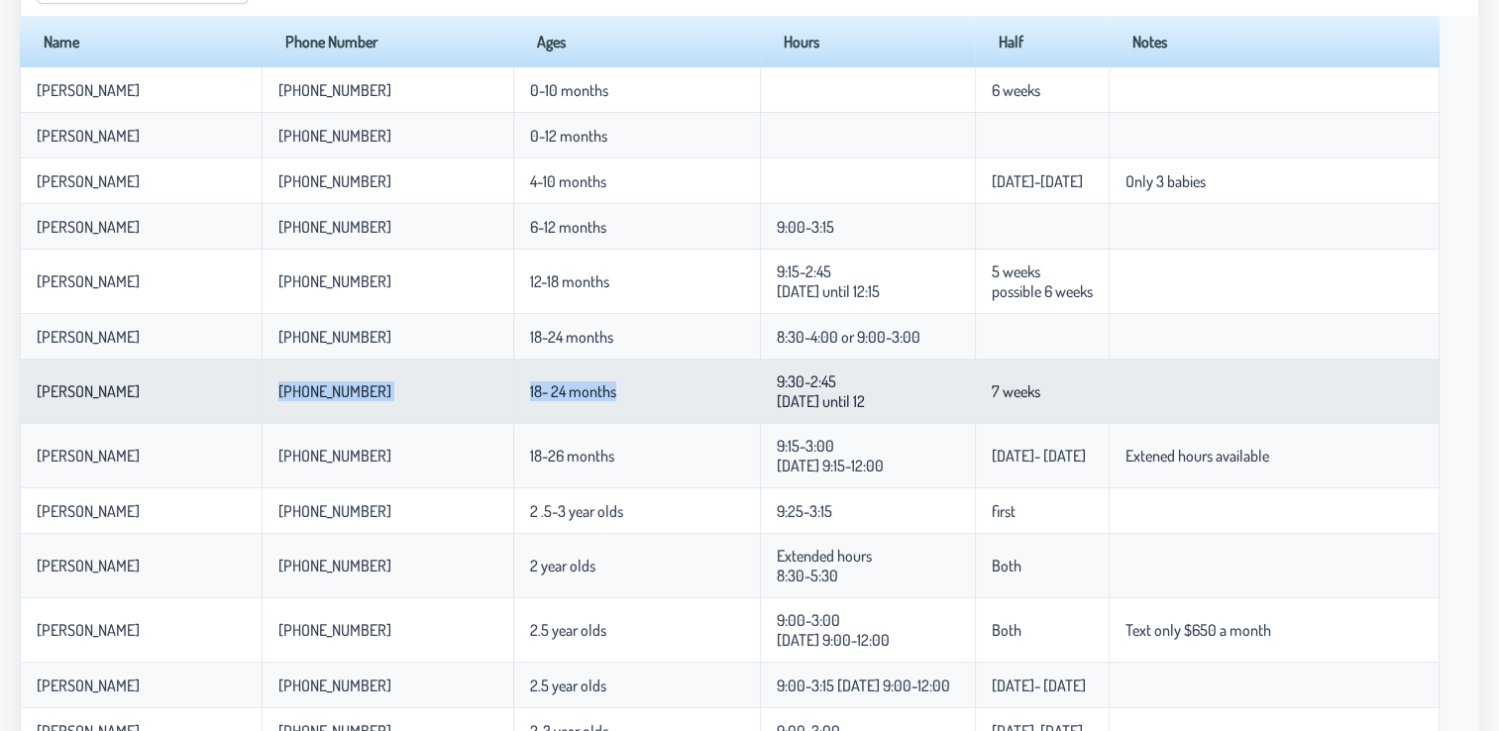
click at [530, 400] on p-celleditor "18- 24 months" at bounding box center [573, 391] width 86 height 20
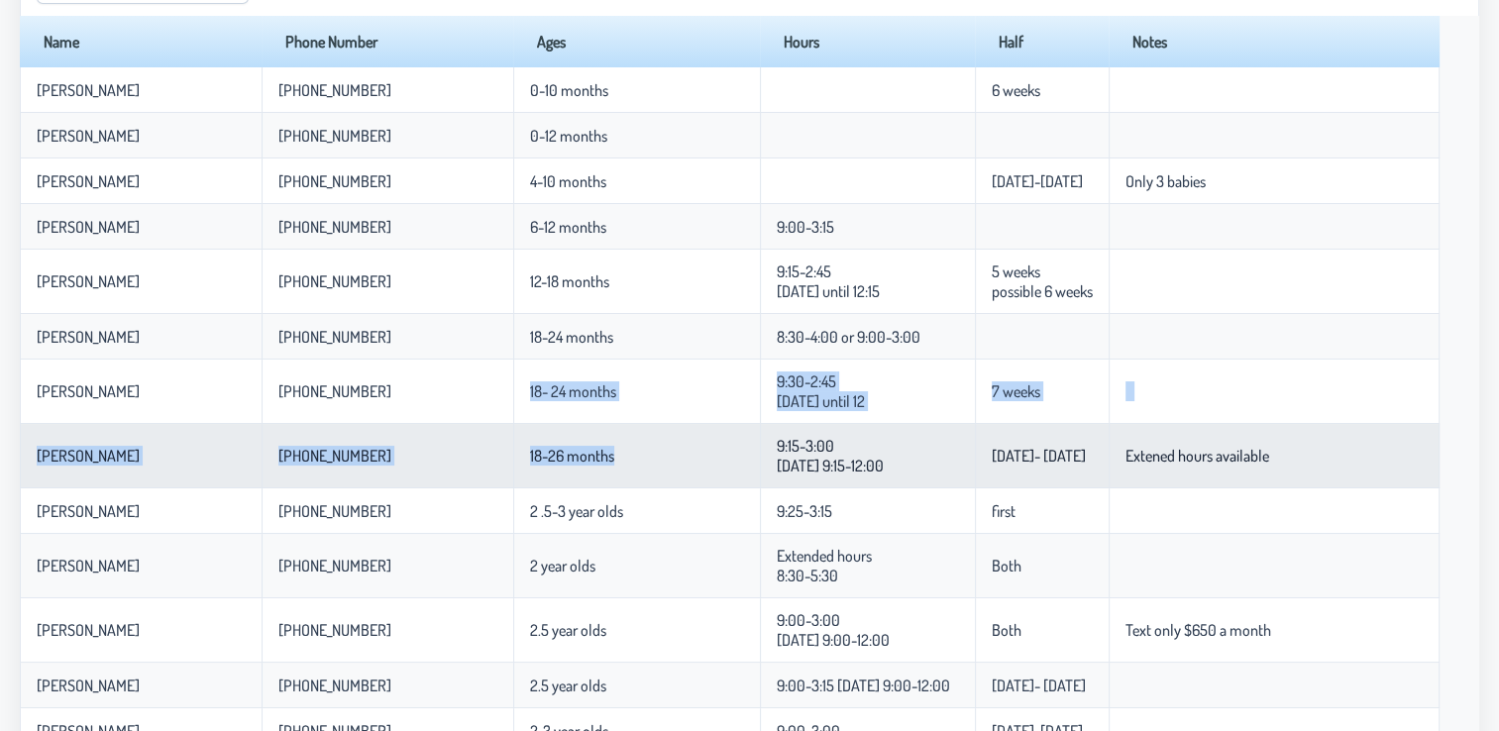
drag, startPoint x: 452, startPoint y: 400, endPoint x: 507, endPoint y: 451, distance: 75.0
click at [507, 451] on tbody "[PERSON_NAME] [PHONE_NUMBER] 0-10 months 6 weeks [PERSON_NAME] [PHONE_NUMBER] 0…" at bounding box center [730, 656] width 1420 height 1178
click at [513, 451] on td "18-26 months" at bounding box center [636, 456] width 247 height 64
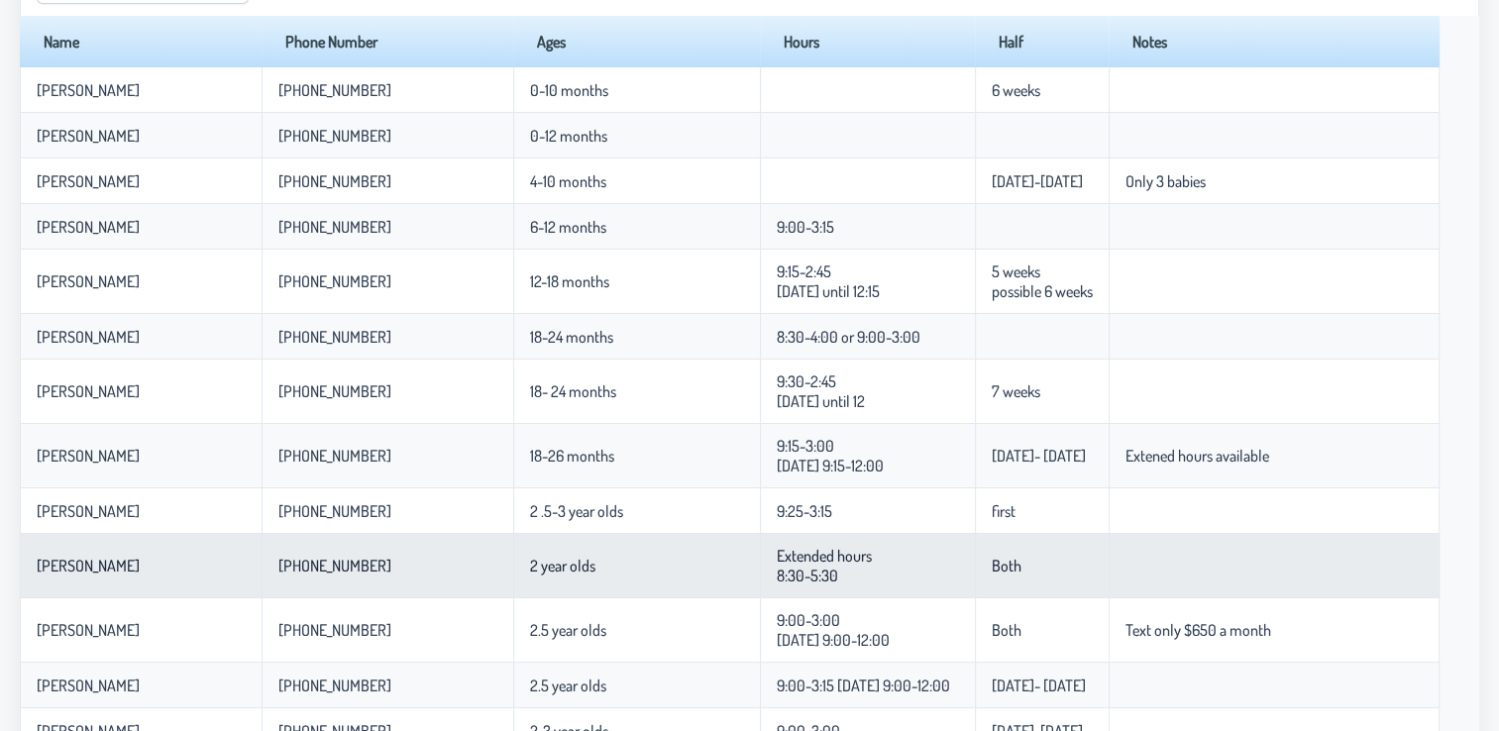
click at [513, 586] on td "2 year olds" at bounding box center [636, 566] width 247 height 64
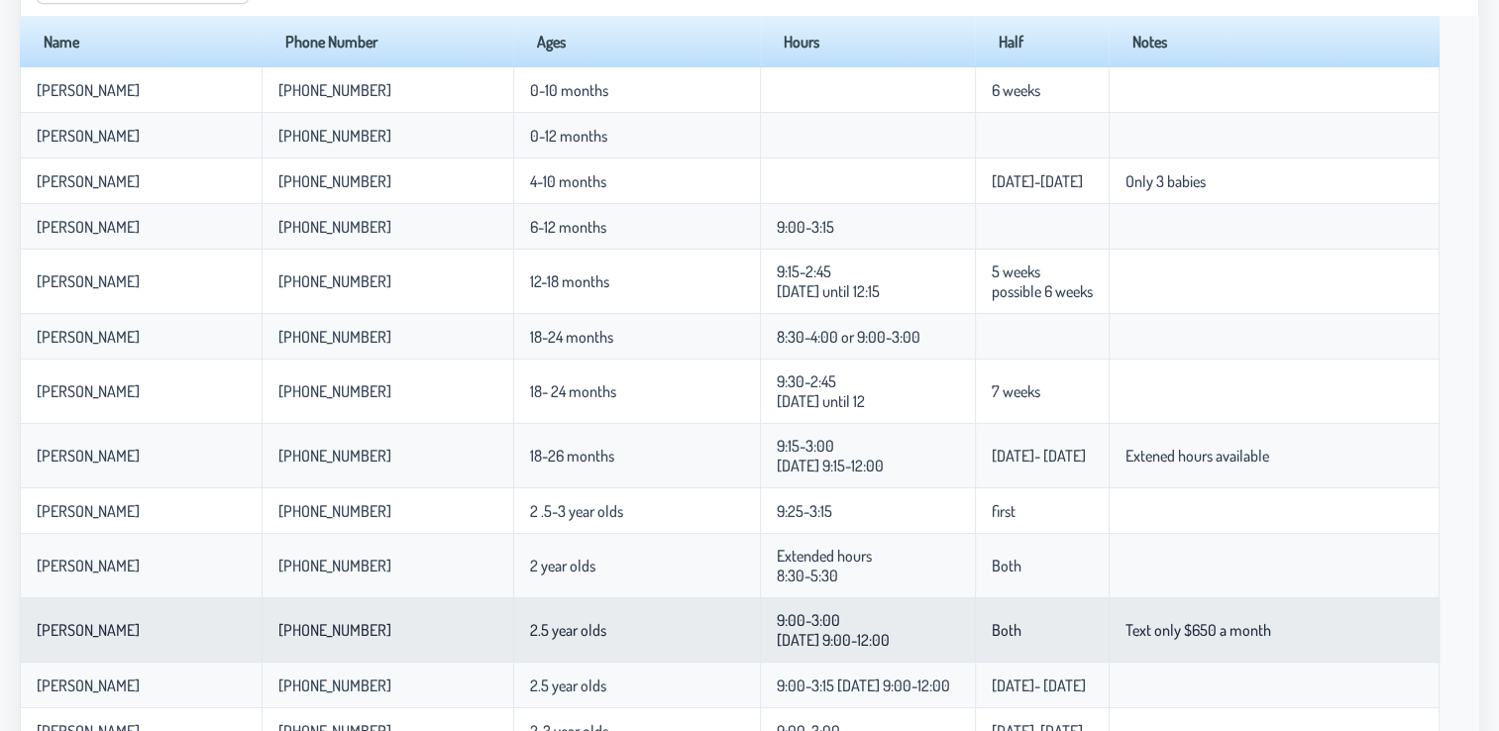
click at [821, 607] on td "9:00-3:00 [DATE] 9:00-12:00" at bounding box center [867, 630] width 215 height 64
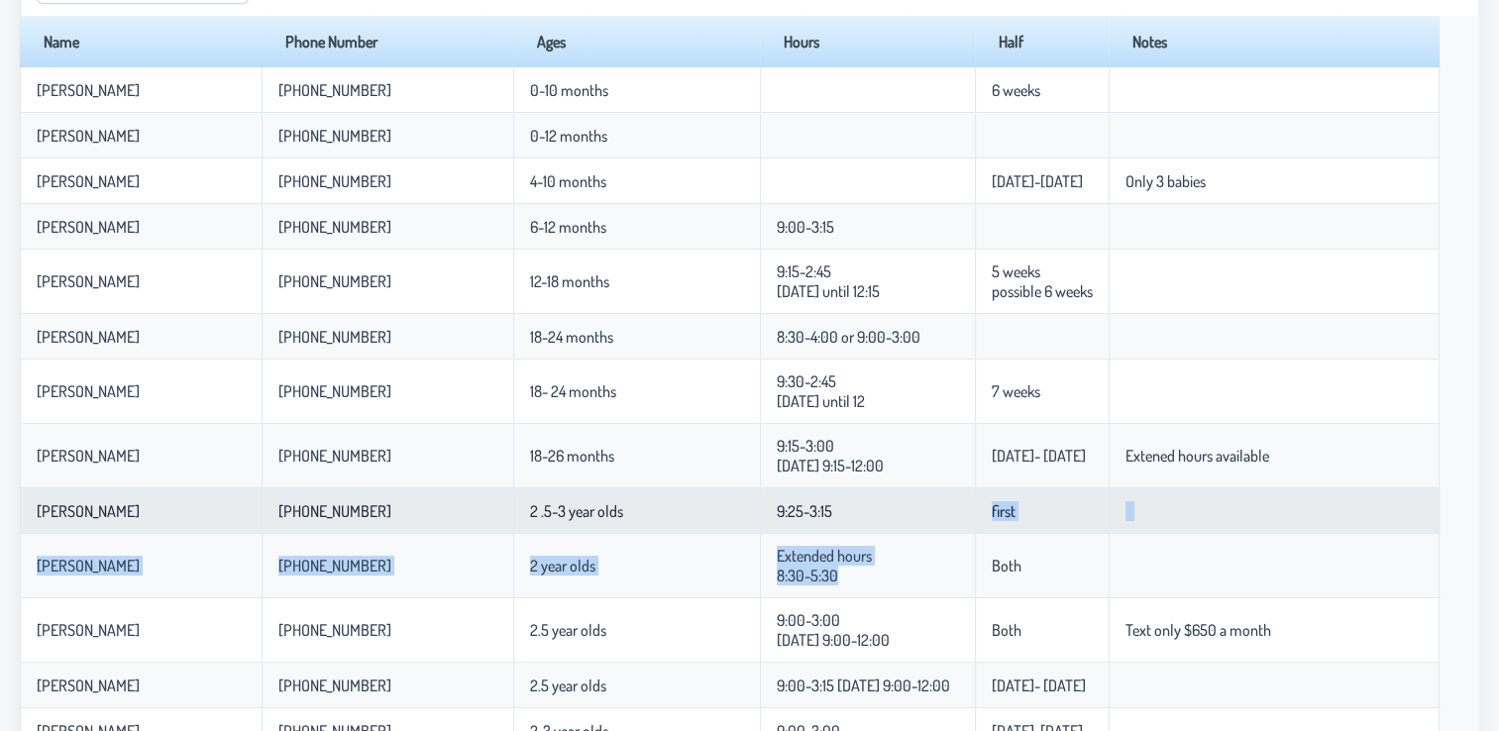
drag, startPoint x: 821, startPoint y: 607, endPoint x: 884, endPoint y: 519, distance: 108.0
click at [884, 519] on tbody "[PERSON_NAME] [PHONE_NUMBER] 0-10 months 6 weeks [PERSON_NAME] [PHONE_NUMBER] 0…" at bounding box center [730, 656] width 1420 height 1178
click at [975, 519] on td "first" at bounding box center [1042, 511] width 134 height 46
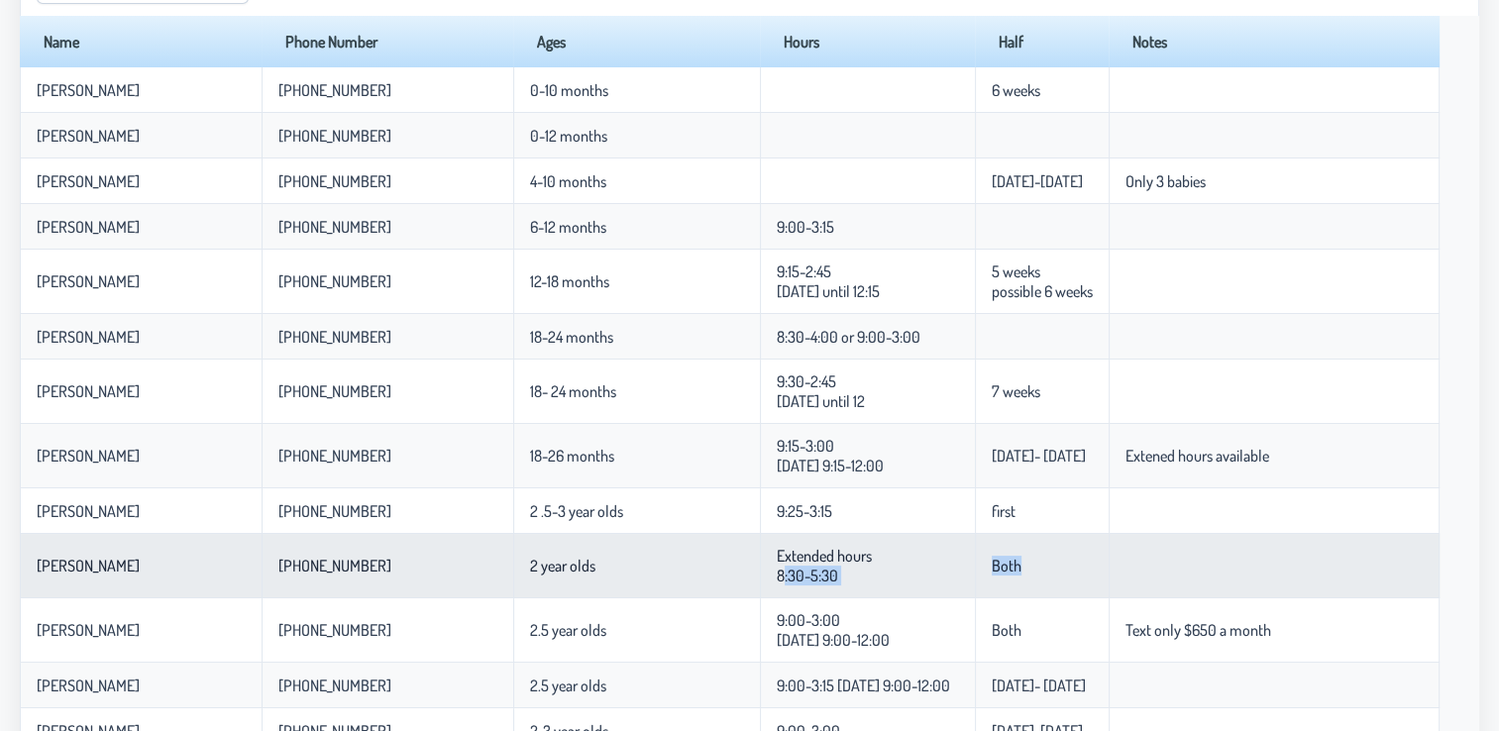
drag, startPoint x: 884, startPoint y: 519, endPoint x: 876, endPoint y: 550, distance: 31.7
click at [876, 550] on tbody "[PERSON_NAME] [PHONE_NUMBER] 0-10 months 6 weeks [PERSON_NAME] [PHONE_NUMBER] 0…" at bounding box center [730, 656] width 1420 height 1178
click at [975, 550] on td "Both" at bounding box center [1042, 566] width 134 height 64
drag, startPoint x: 936, startPoint y: 624, endPoint x: 943, endPoint y: 551, distance: 73.6
click at [943, 551] on tbody "[PERSON_NAME] [PHONE_NUMBER] 0-10 months 6 weeks [PERSON_NAME] [PHONE_NUMBER] 0…" at bounding box center [730, 656] width 1420 height 1178
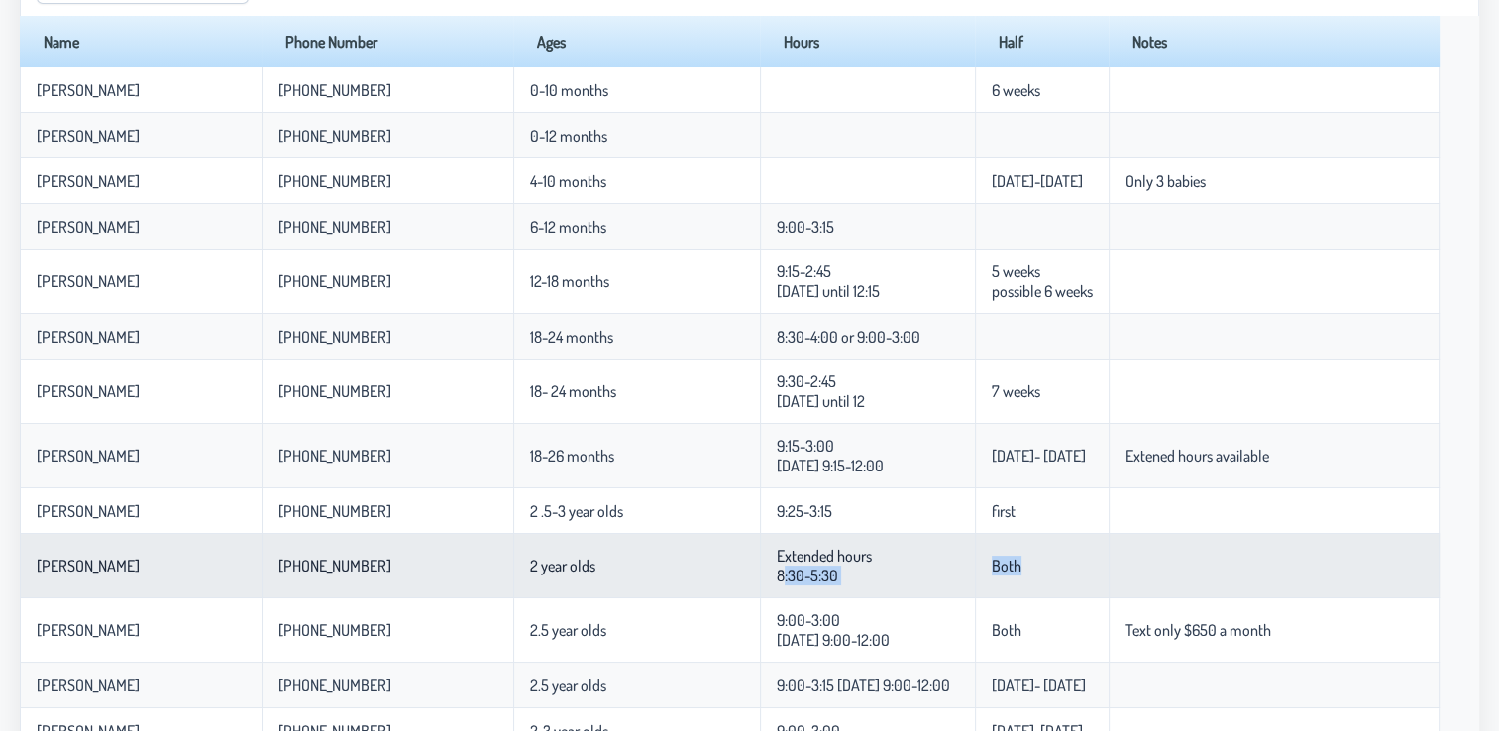
click at [975, 551] on td "Both" at bounding box center [1042, 566] width 134 height 64
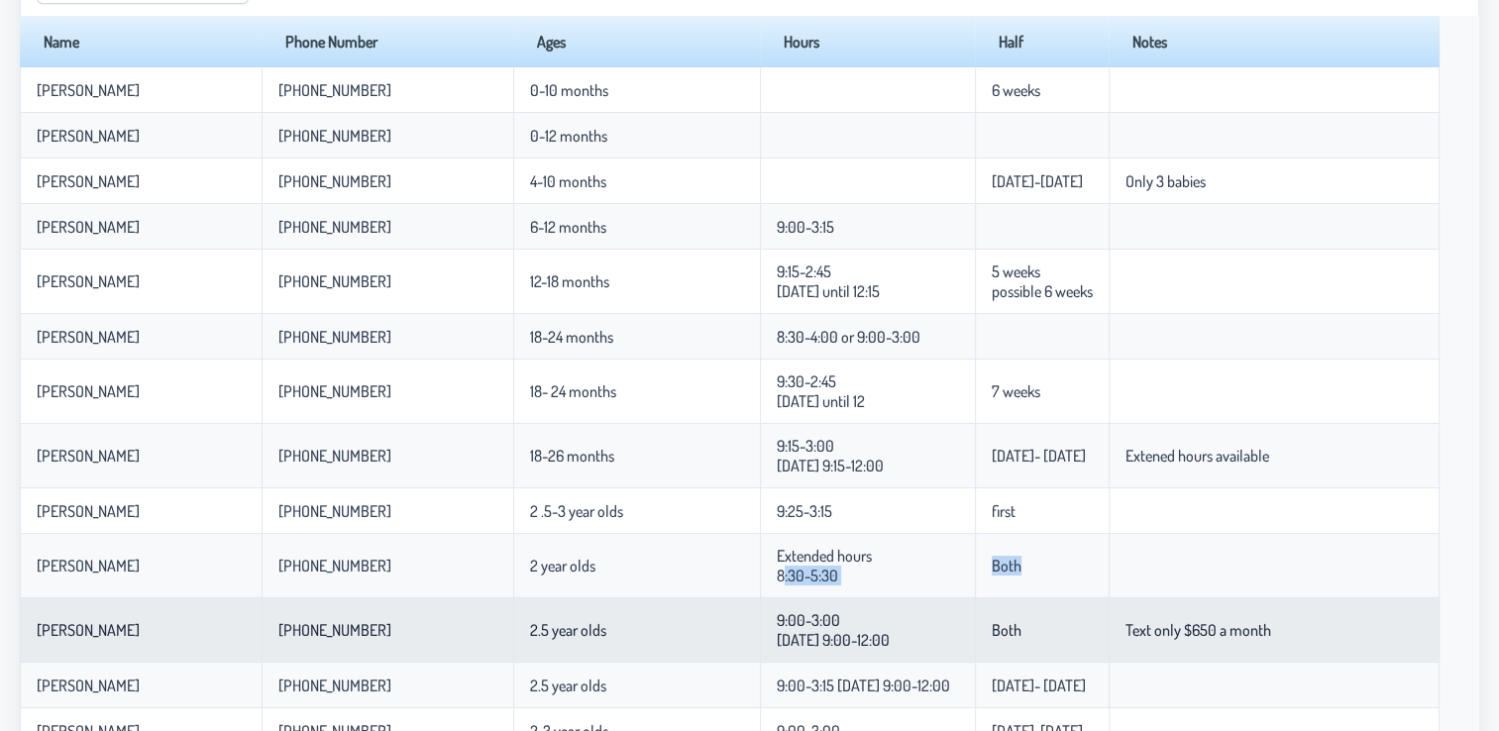
click at [975, 609] on td "Both" at bounding box center [1042, 630] width 134 height 64
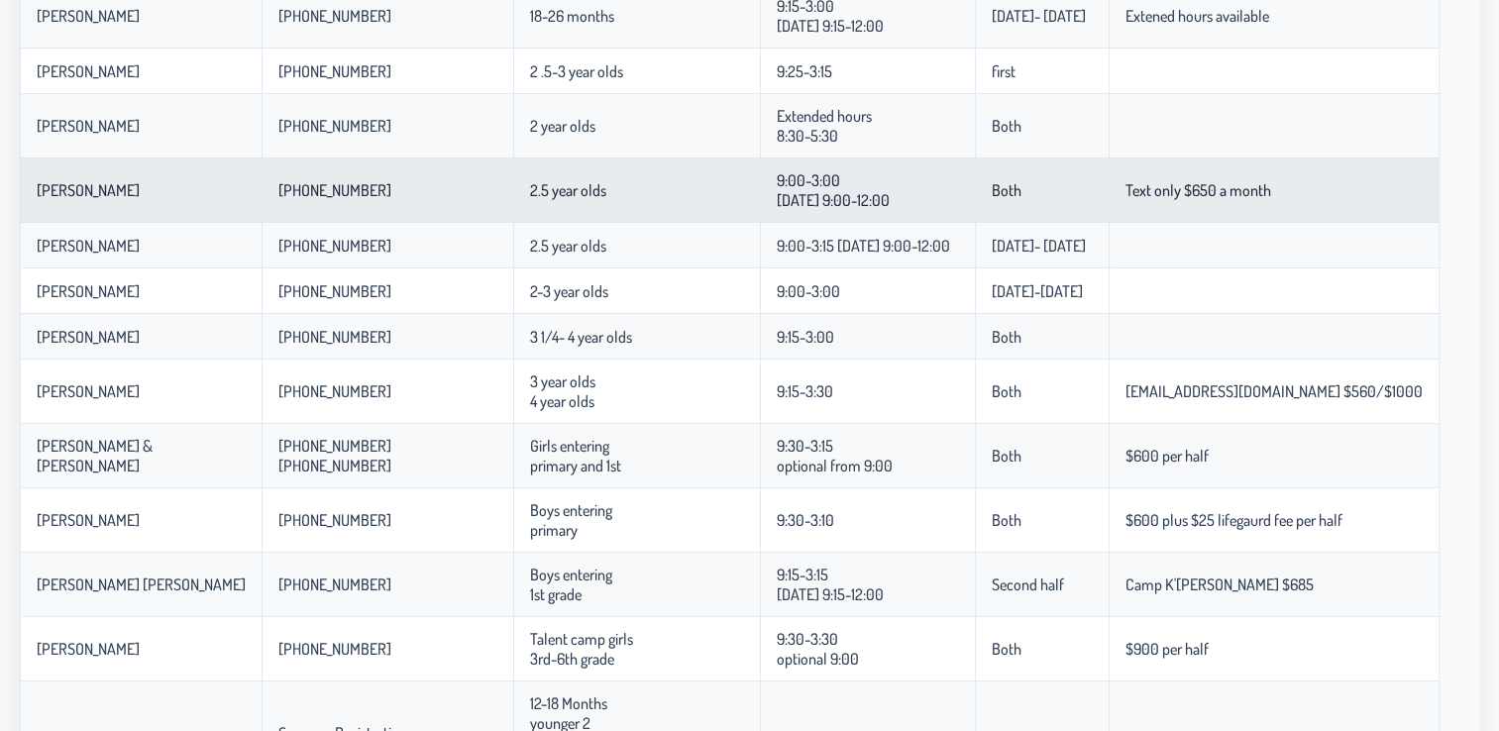
scroll to position [594, 0]
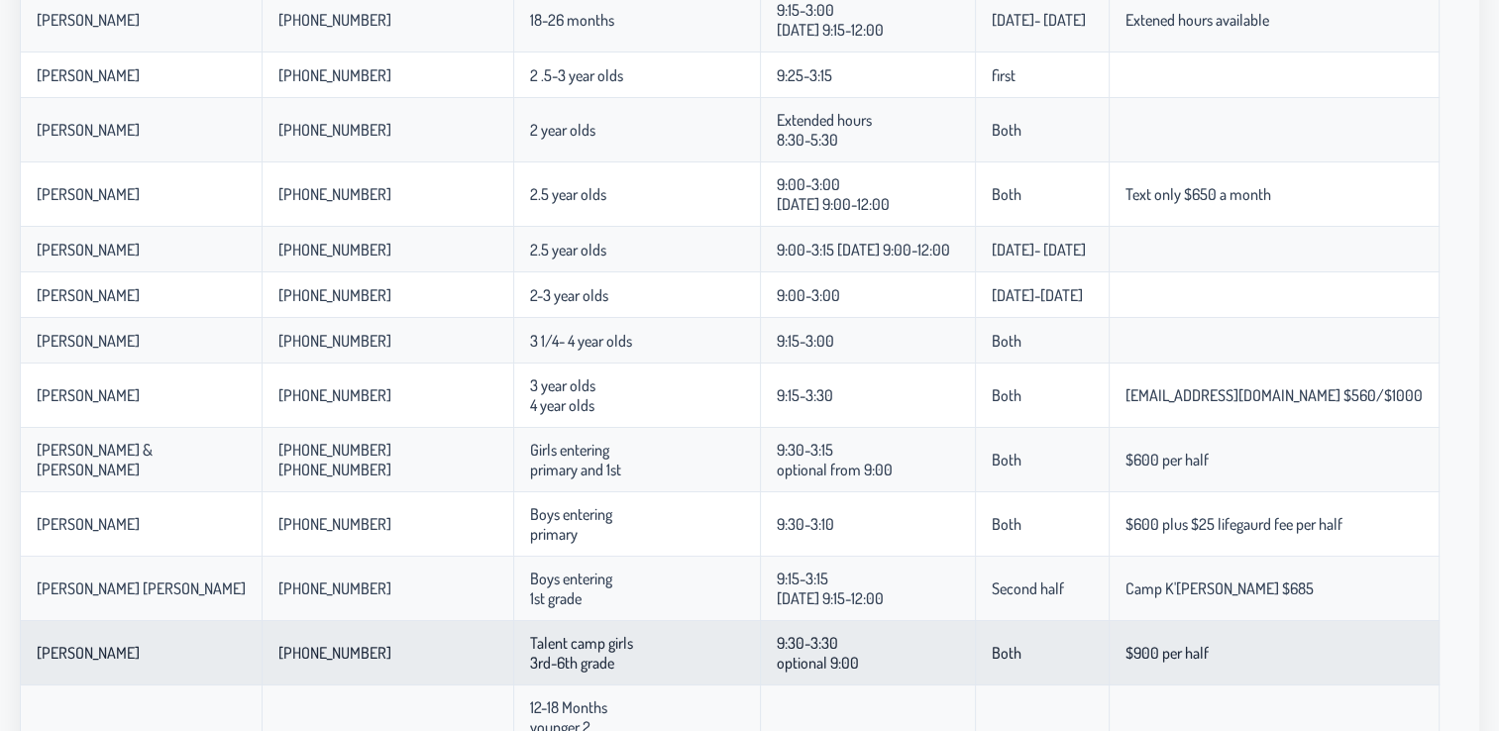
click at [975, 677] on td "Both" at bounding box center [1042, 653] width 134 height 64
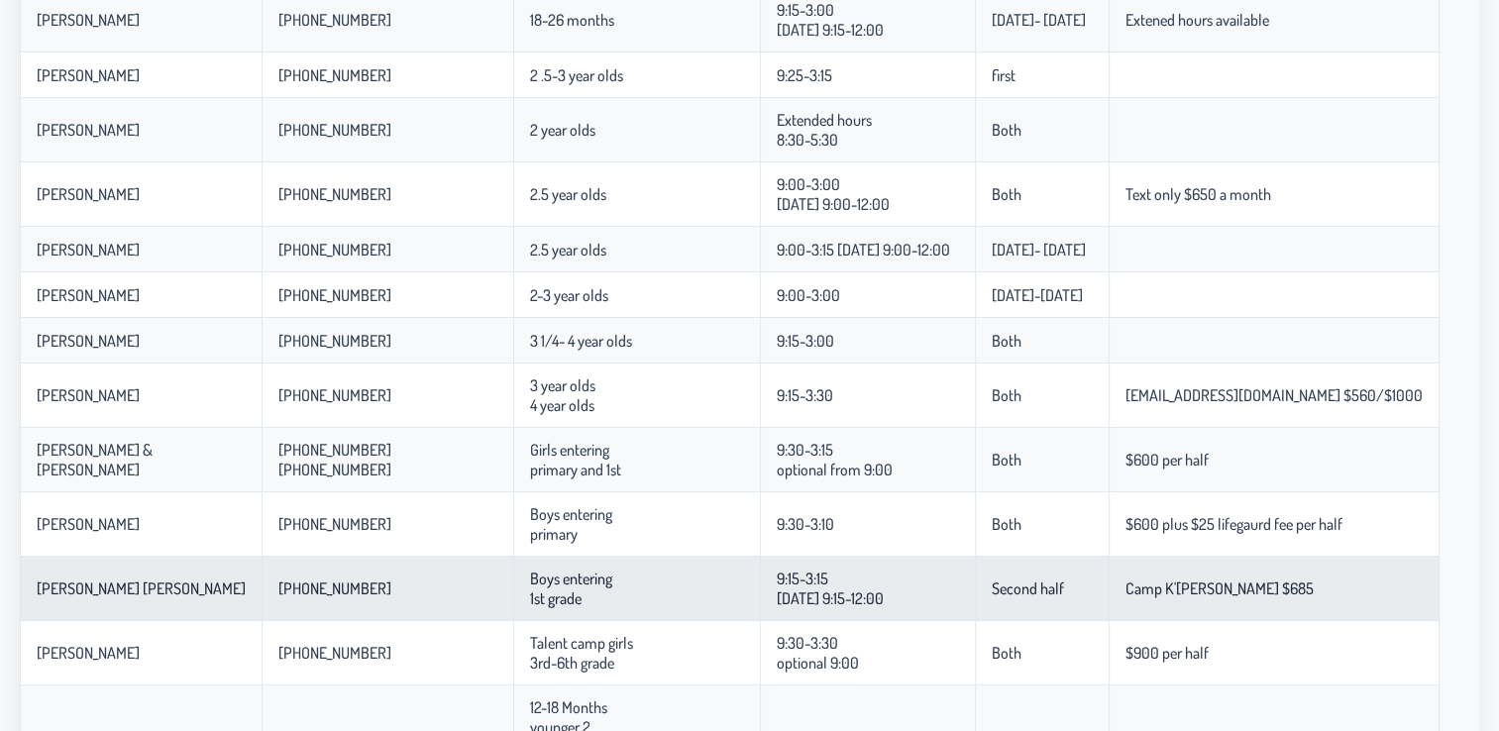
drag, startPoint x: 941, startPoint y: 677, endPoint x: 976, endPoint y: 596, distance: 87.4
click at [976, 596] on tbody "[PERSON_NAME] [PHONE_NUMBER] 0-10 months 6 weeks [PERSON_NAME] [PHONE_NUMBER] 0…" at bounding box center [730, 220] width 1420 height 1178
click at [976, 596] on td "Second half" at bounding box center [1042, 589] width 134 height 64
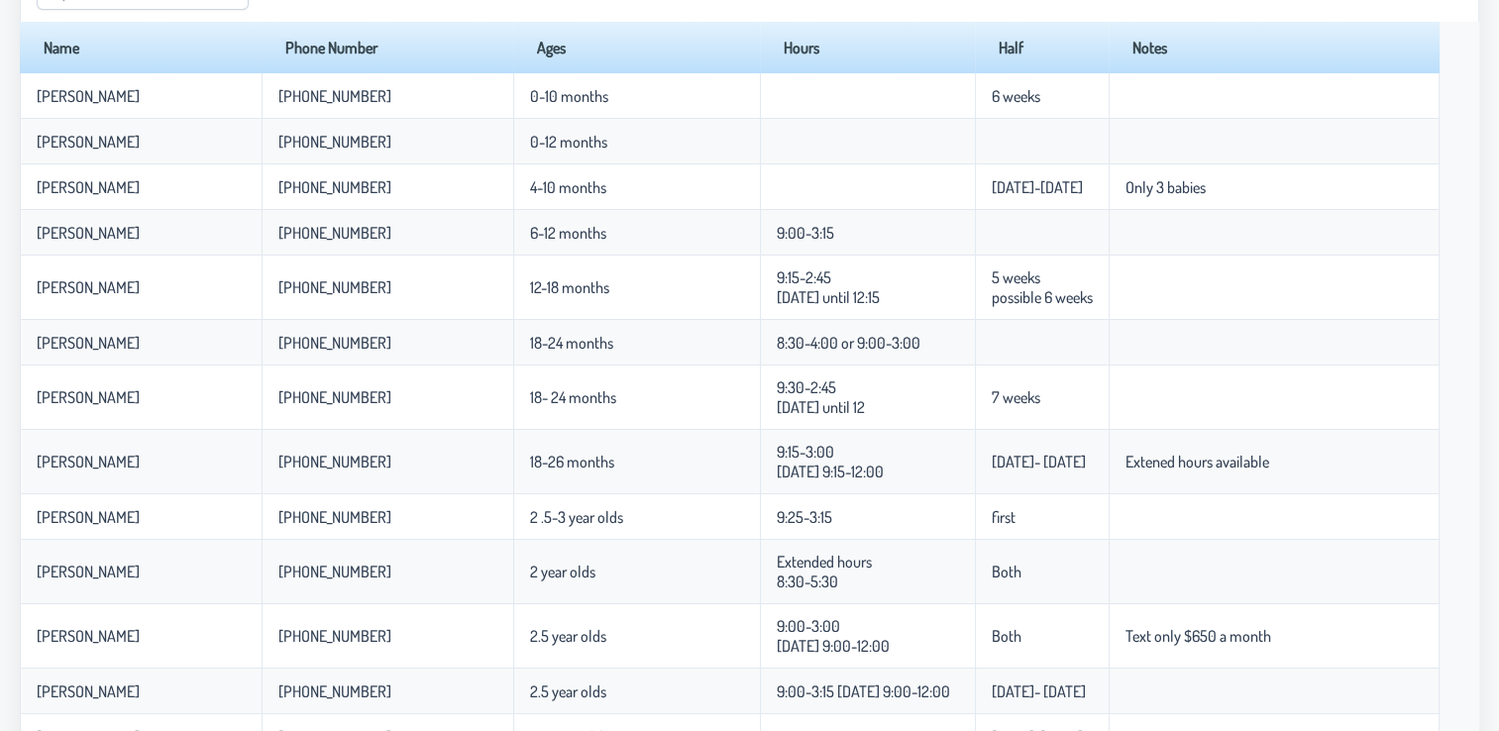
scroll to position [119, 0]
